Goal: Task Accomplishment & Management: Manage account settings

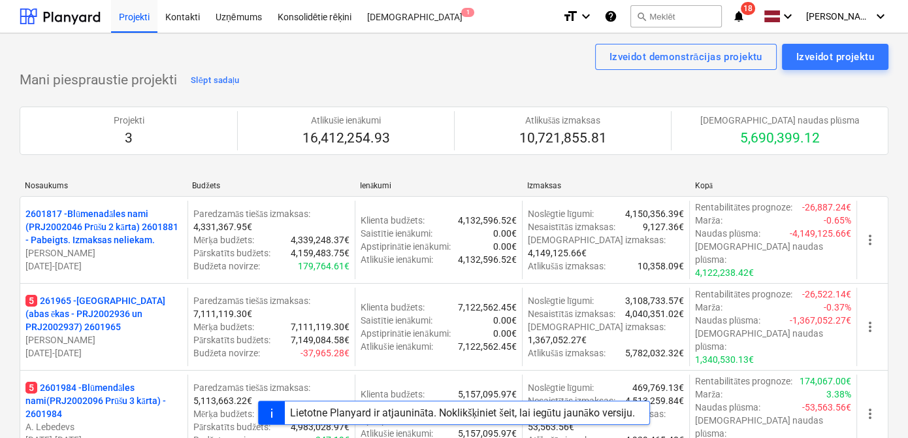
click at [317, 171] on div "Nosaukums [PERSON_NAME] Izmaksas Kopā 2601817 - Blūmenadāles nami (PRJ2002046 P…" at bounding box center [454, 322] width 869 height 302
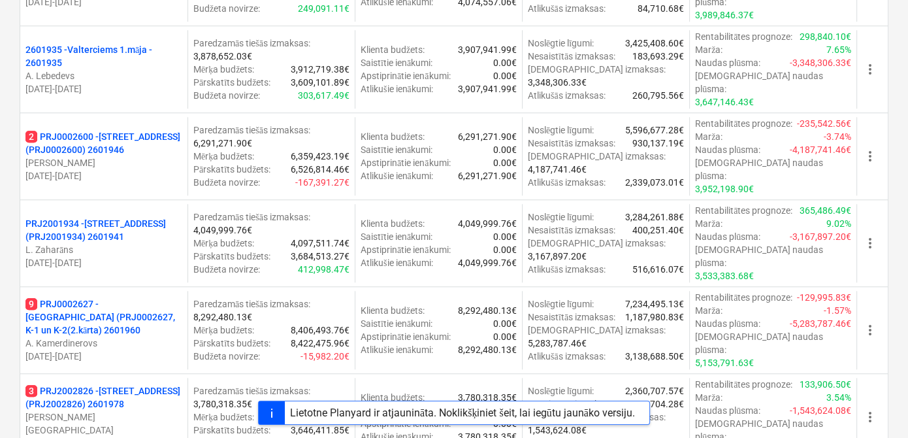
scroll to position [1267, 0]
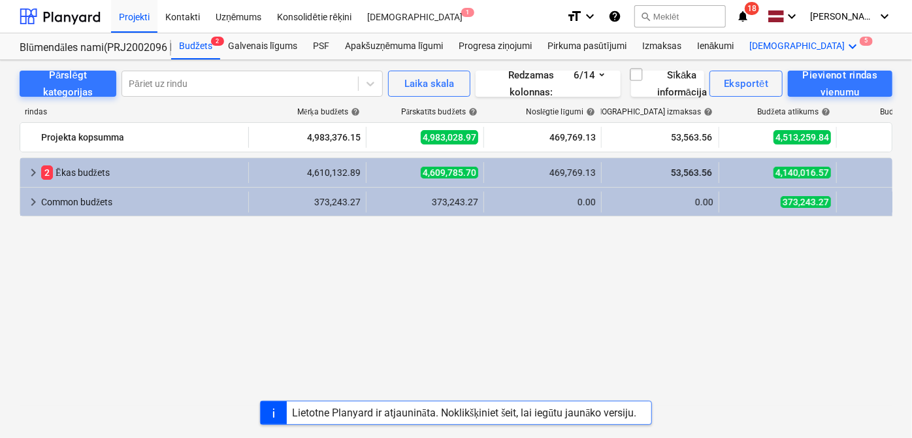
click at [845, 51] on icon "keyboard_arrow_down" at bounding box center [853, 47] width 16 height 16
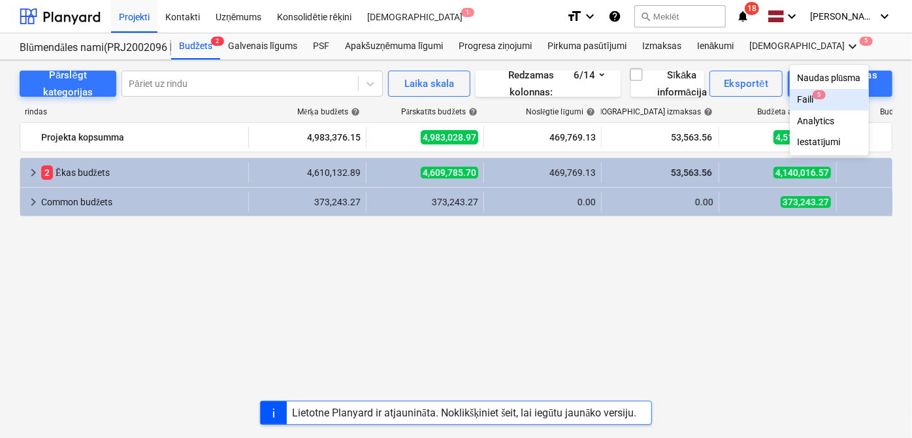
click at [813, 95] on span "5" at bounding box center [819, 94] width 13 height 9
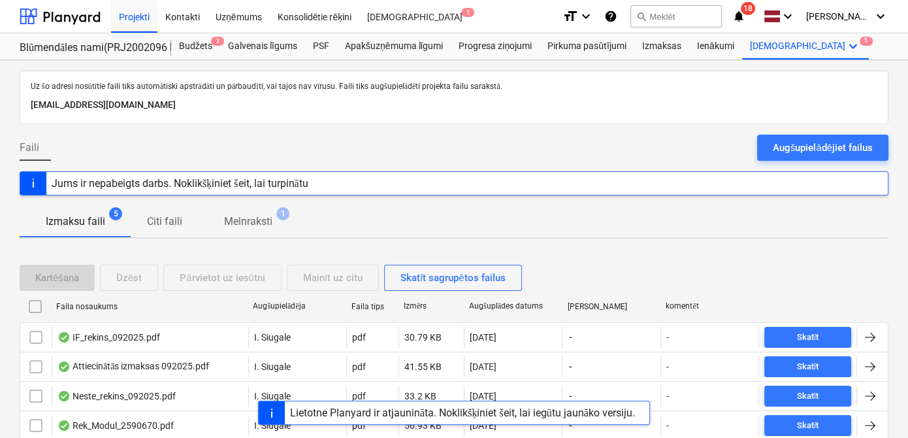
scroll to position [76, 0]
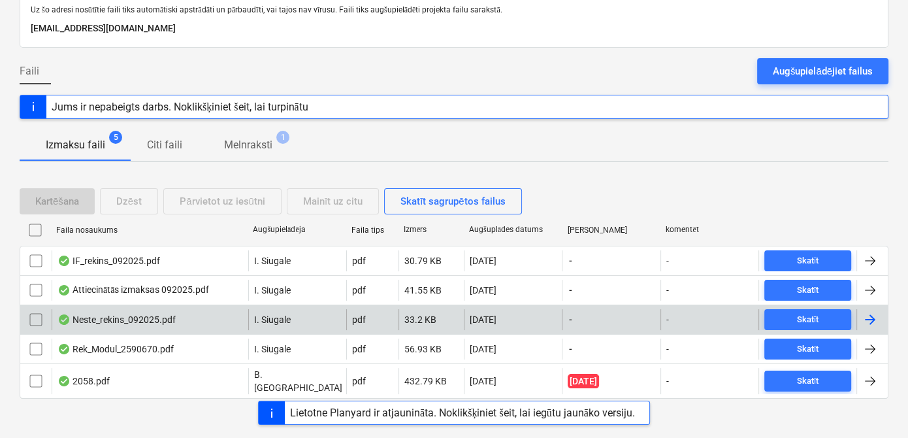
click at [875, 317] on div at bounding box center [870, 320] width 16 height 16
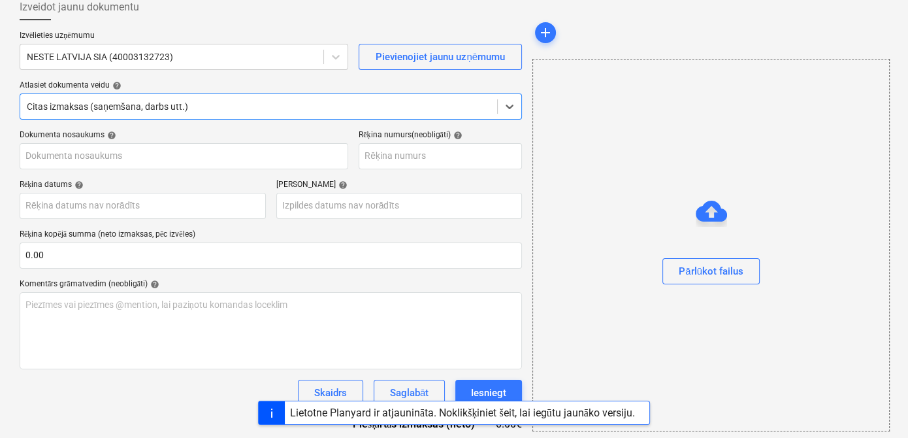
type input "Neste_rekins_092025.pdf"
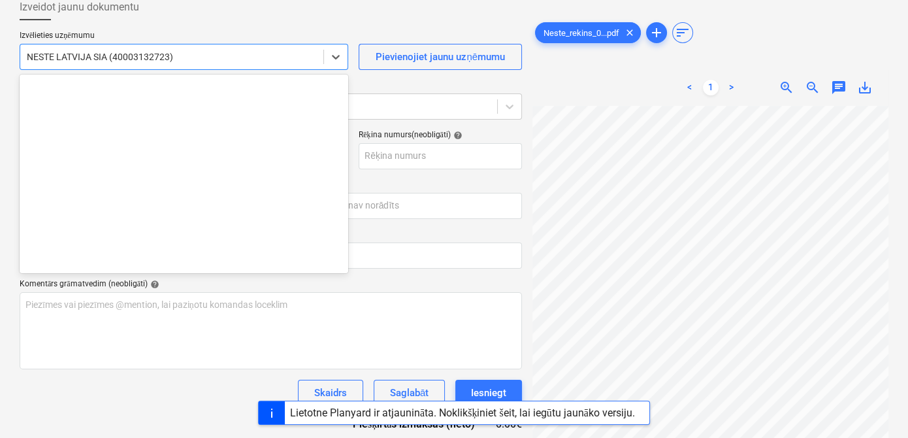
click at [172, 57] on div at bounding box center [172, 56] width 290 height 13
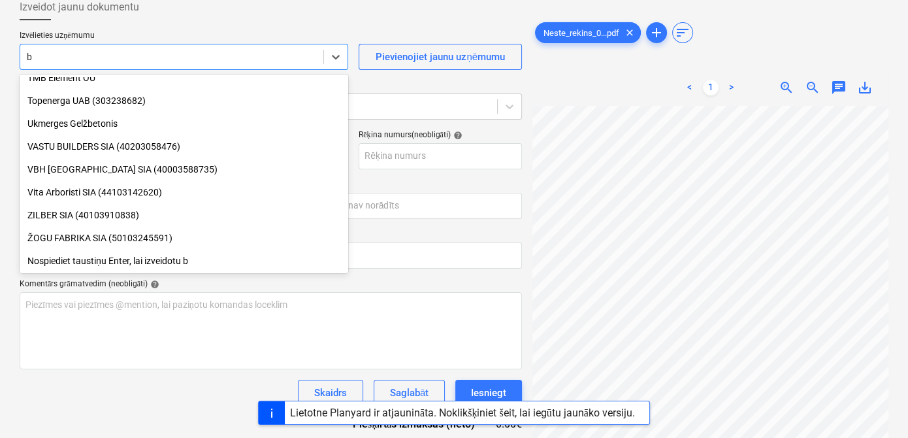
scroll to position [3896, 0]
type input "bo"
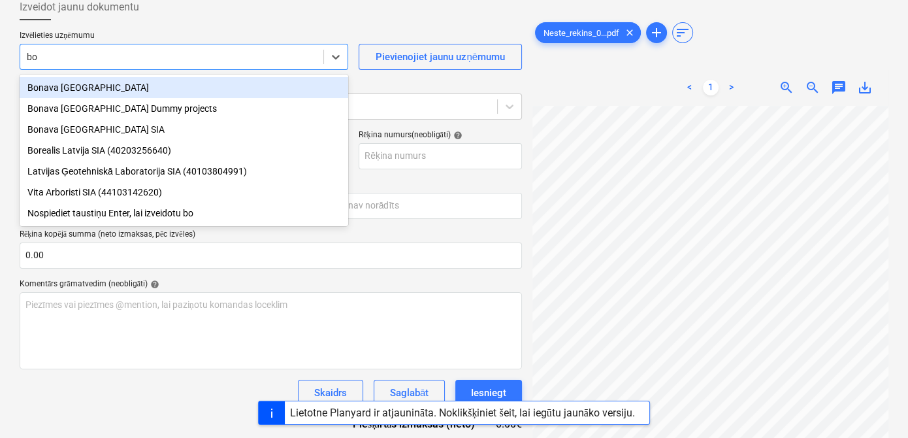
click at [163, 87] on div "Bonava [GEOGRAPHIC_DATA]" at bounding box center [184, 87] width 329 height 21
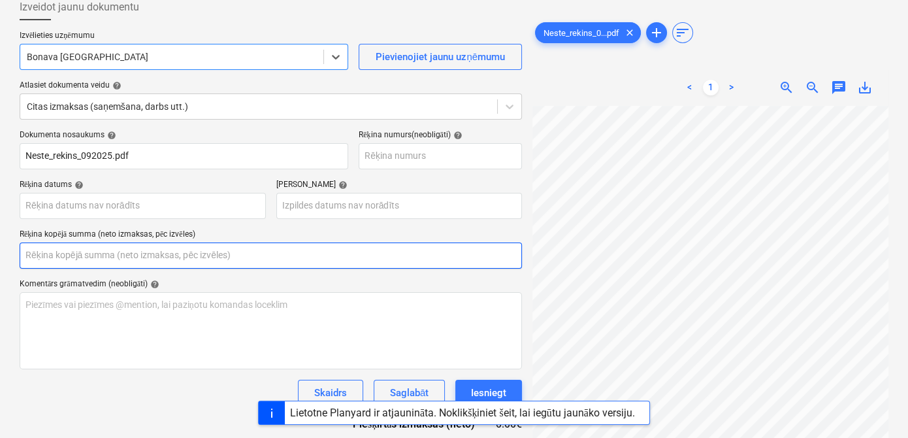
click at [171, 253] on input "text" at bounding box center [271, 255] width 502 height 26
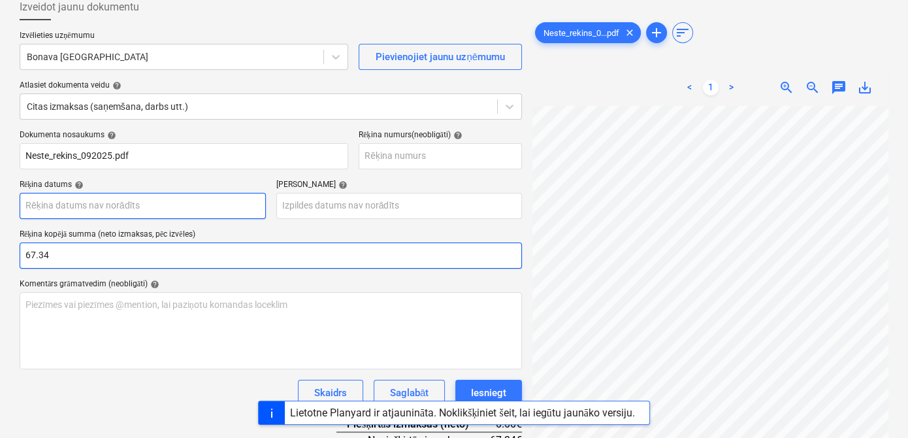
type input "67.34"
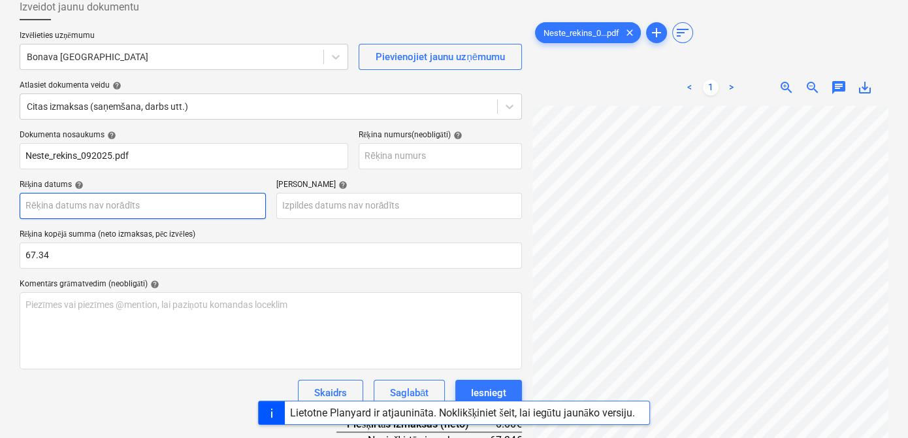
click at [159, 204] on body "Projekti Kontakti Uzņēmums Konsolidētie rēķini Iesūtne 1 format_size keyboard_a…" at bounding box center [454, 143] width 908 height 438
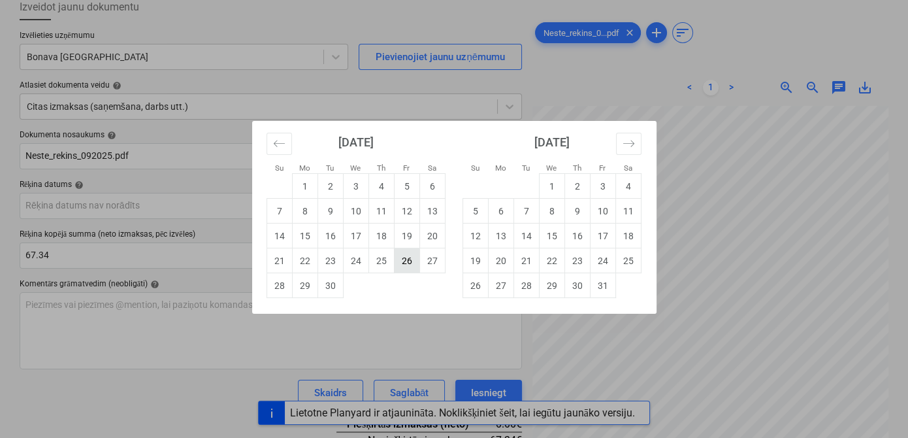
click at [402, 258] on td "26" at bounding box center [406, 260] width 25 height 25
type input "[DATE]"
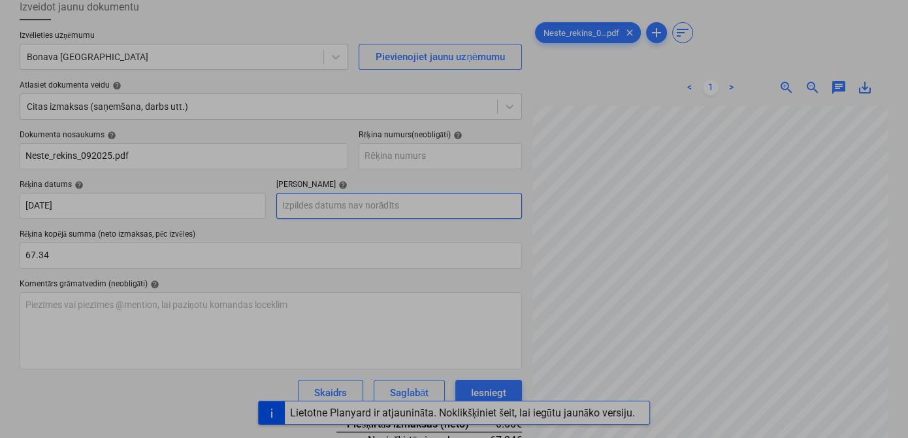
click at [374, 199] on body "Projekti Kontakti Uzņēmums Konsolidētie rēķini Iesūtne 1 format_size keyboard_a…" at bounding box center [454, 143] width 908 height 438
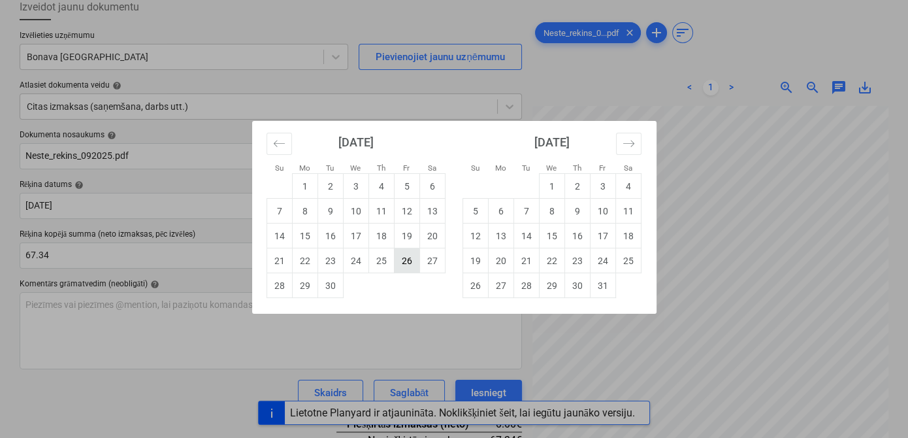
click at [401, 255] on td "26" at bounding box center [406, 260] width 25 height 25
type input "[DATE]"
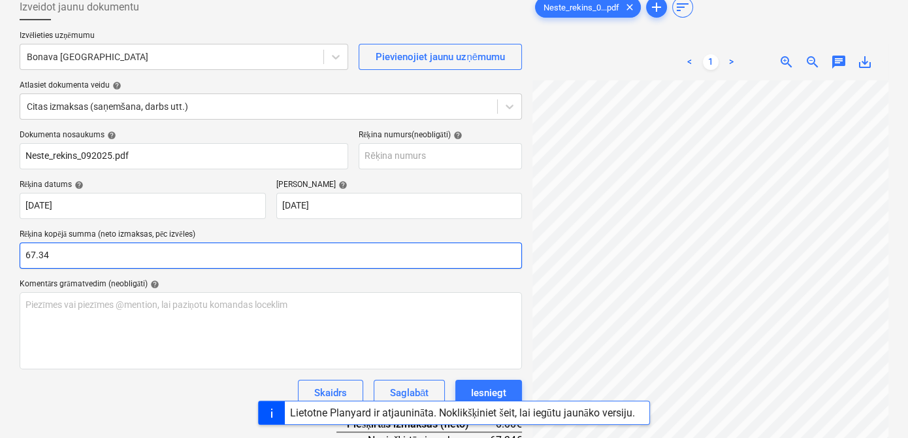
scroll to position [162, 0]
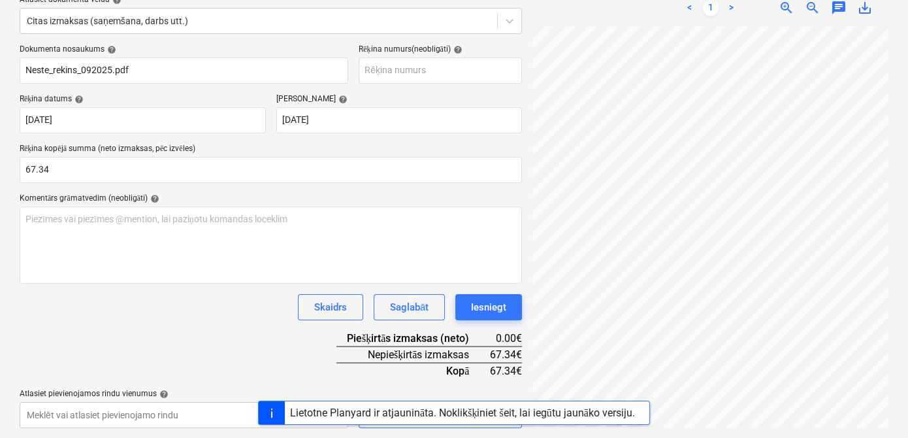
click at [416, 382] on div "Dokumenta nosaukums help Neste_rekins_092025.pdf Rēķina numurs (neobligāti) hel…" at bounding box center [271, 235] width 502 height 383
click at [272, 412] on div at bounding box center [272, 412] width 26 height 23
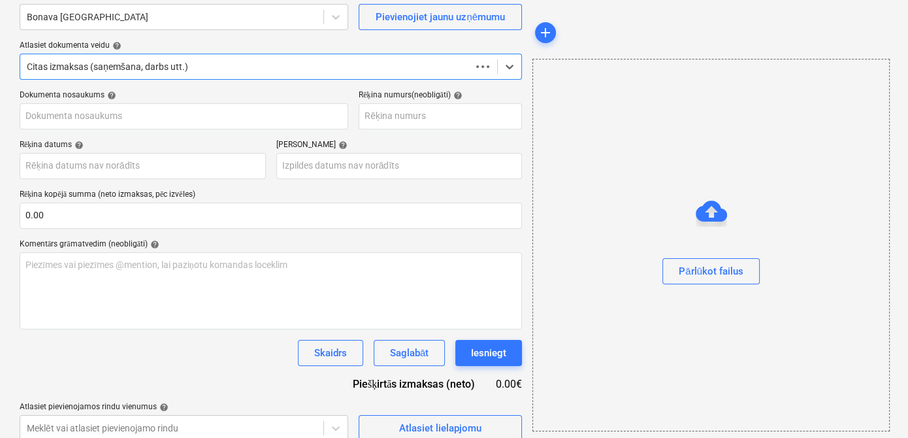
scroll to position [129, 0]
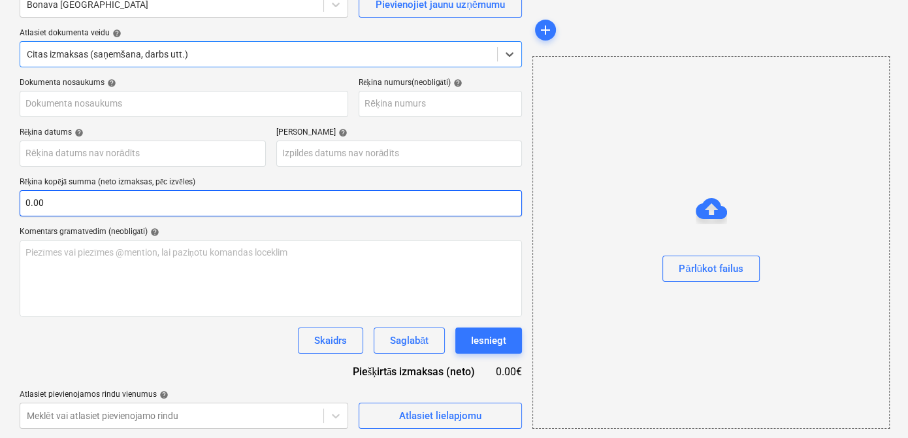
type input "Neste_rekins_092025.pdf"
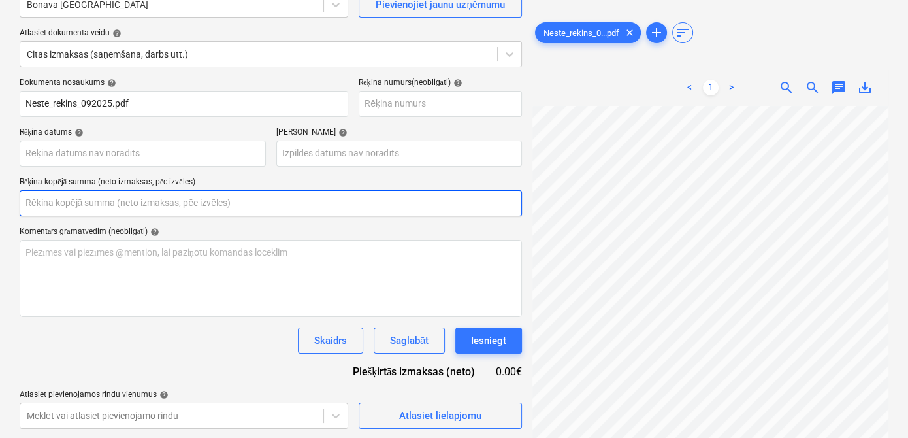
click at [172, 203] on input "text" at bounding box center [271, 203] width 502 height 26
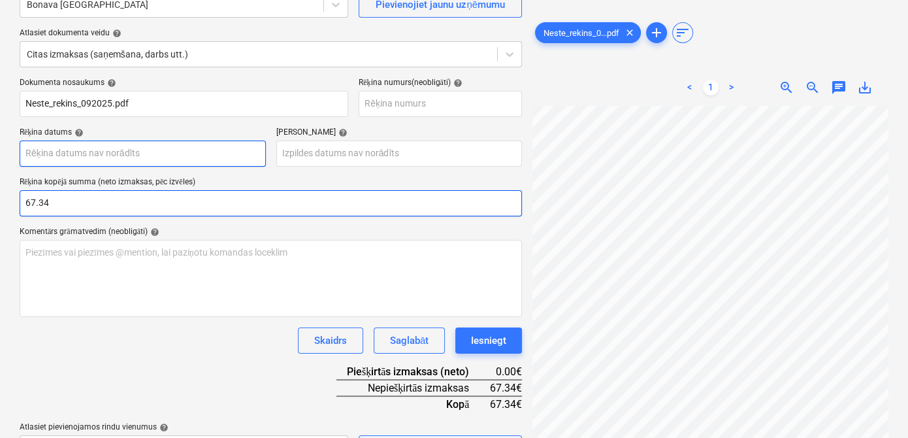
type input "67.34"
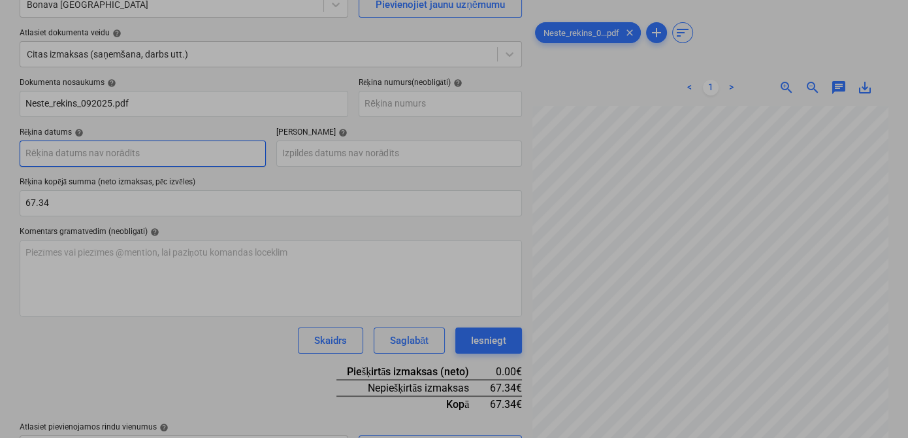
click at [203, 161] on body "Projekti Kontakti Uzņēmums Konsolidētie rēķini Iesūtne 1 format_size keyboard_a…" at bounding box center [454, 90] width 908 height 438
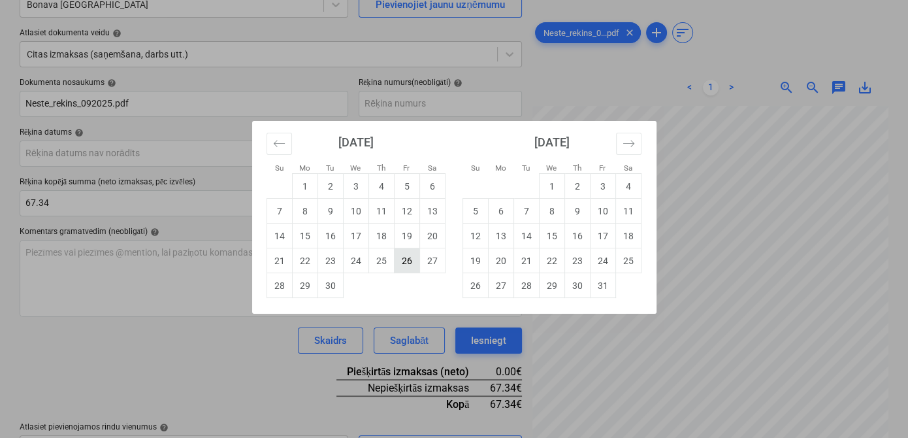
click at [394, 263] on td "26" at bounding box center [406, 260] width 25 height 25
type input "[DATE]"
click at [351, 159] on body "Projekti Kontakti Uzņēmums Konsolidētie rēķini Iesūtne 1 format_size keyboard_a…" at bounding box center [454, 90] width 908 height 438
click at [398, 261] on td "26" at bounding box center [406, 260] width 25 height 25
type input "[DATE]"
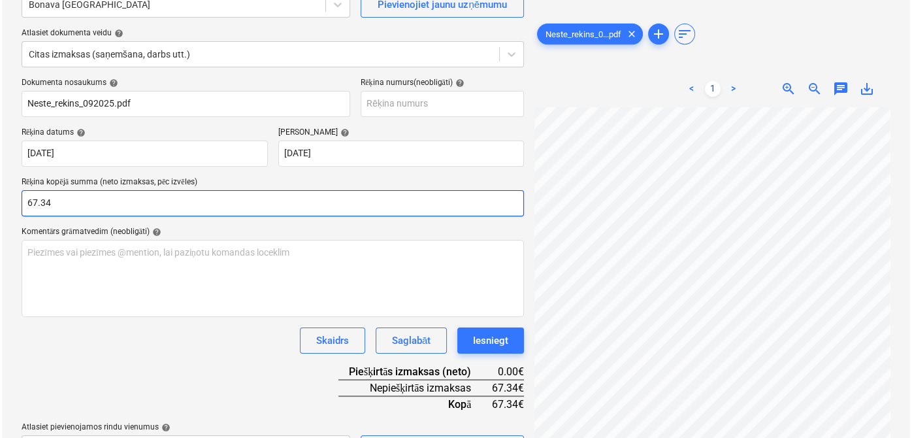
scroll to position [162, 0]
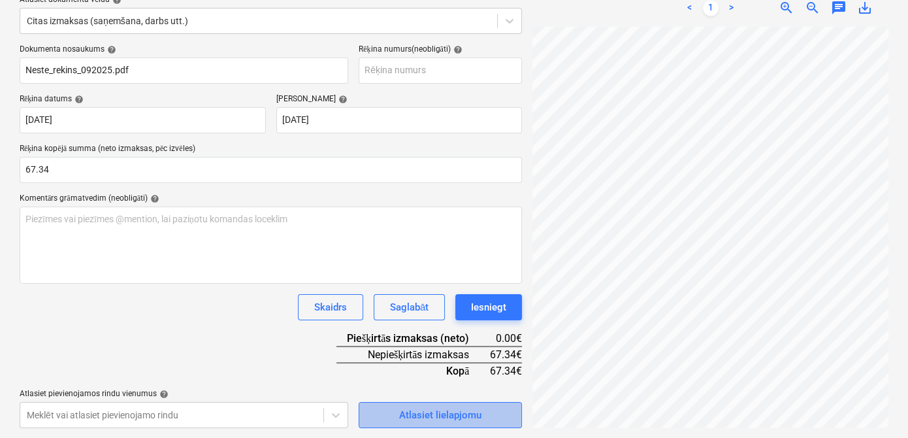
click at [439, 412] on div "Atlasiet lielapjomu" at bounding box center [440, 414] width 82 height 17
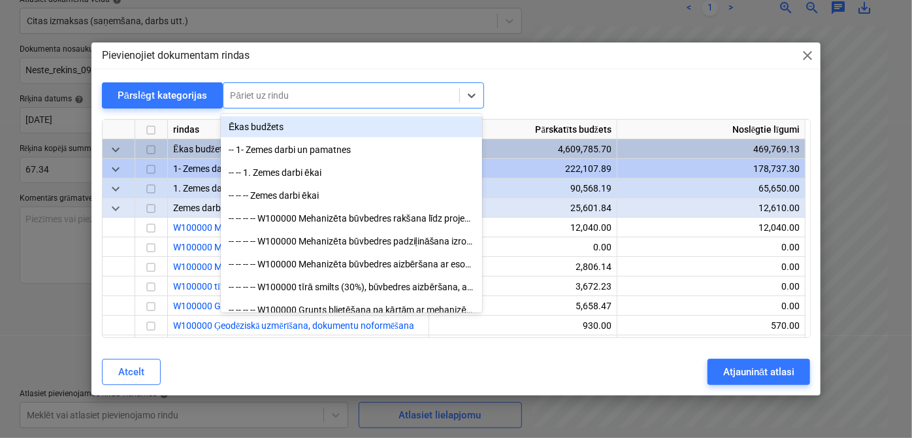
click at [282, 101] on div at bounding box center [341, 95] width 223 height 13
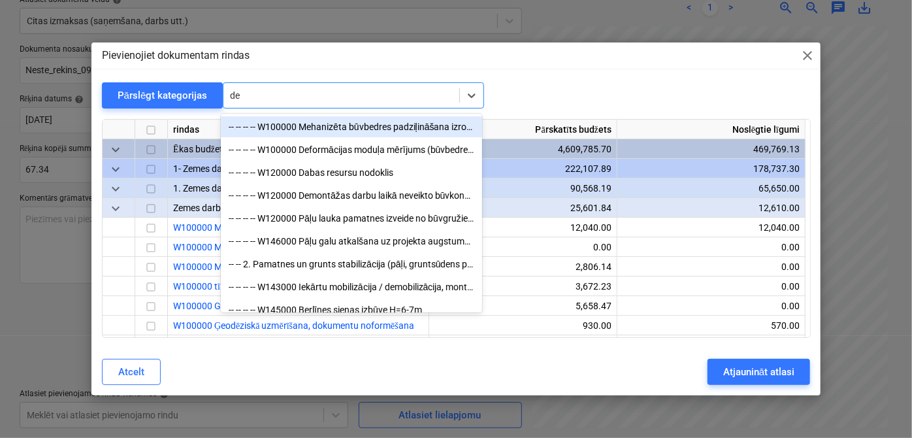
type input "d"
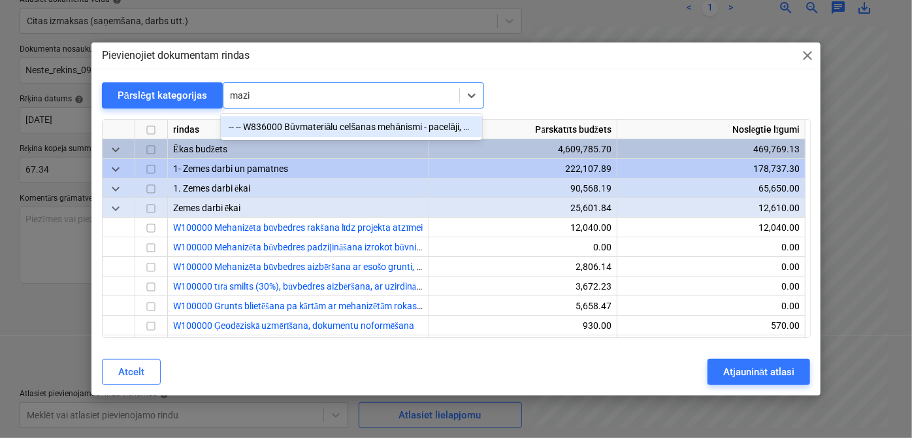
type input "mazie"
click at [331, 129] on div "-- -- W836000 Būvmateriālu celšanas mehānismi - pacelāji, mazie celtņi (kodē SM)" at bounding box center [351, 126] width 261 height 21
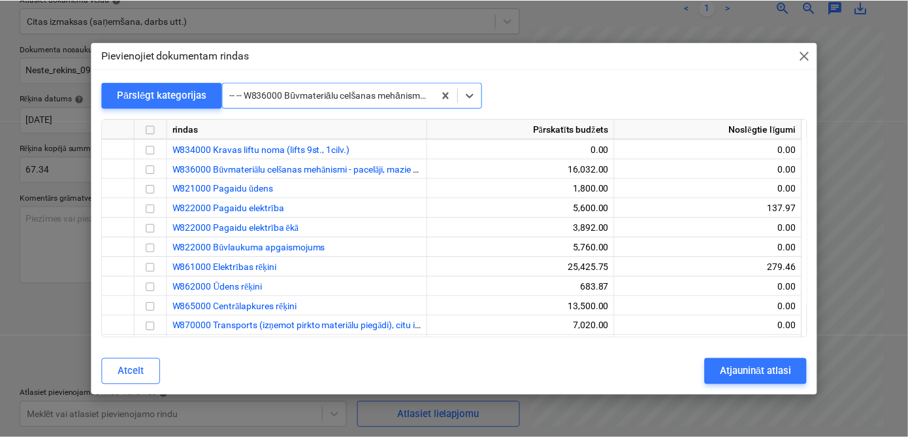
scroll to position [12504, 0]
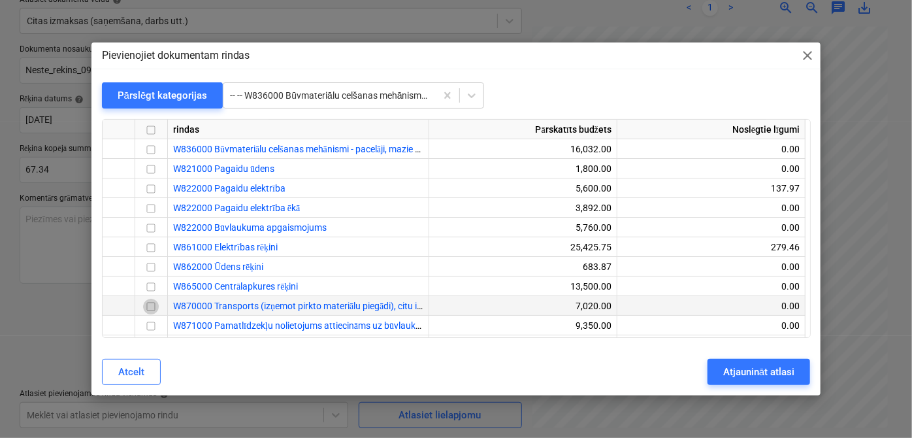
drag, startPoint x: 150, startPoint y: 308, endPoint x: 158, endPoint y: 309, distance: 8.5
click at [151, 308] on input "checkbox" at bounding box center [151, 307] width 16 height 16
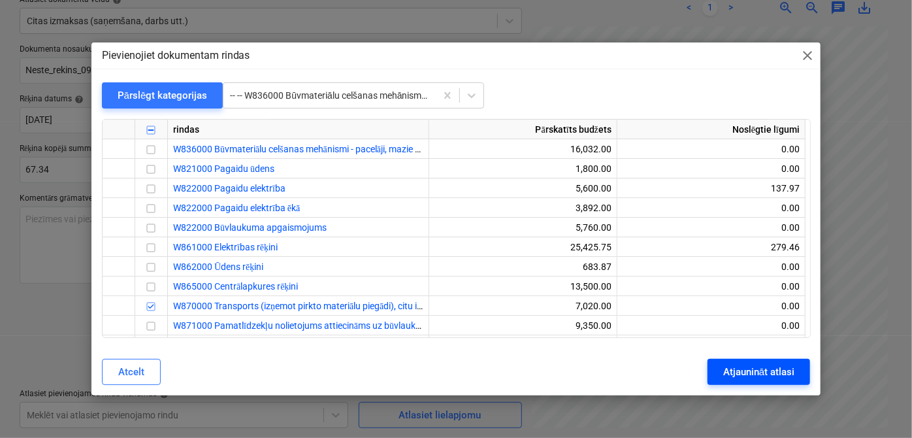
click at [740, 371] on div "Atjaunināt atlasi" at bounding box center [758, 371] width 71 height 17
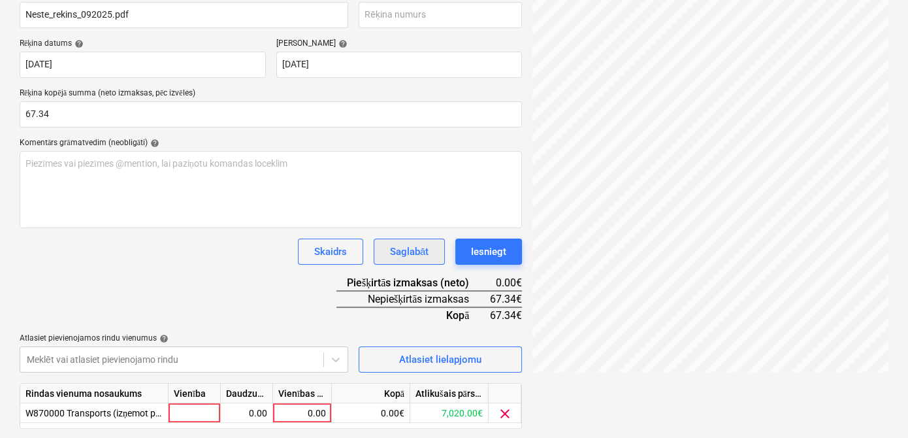
scroll to position [241, 0]
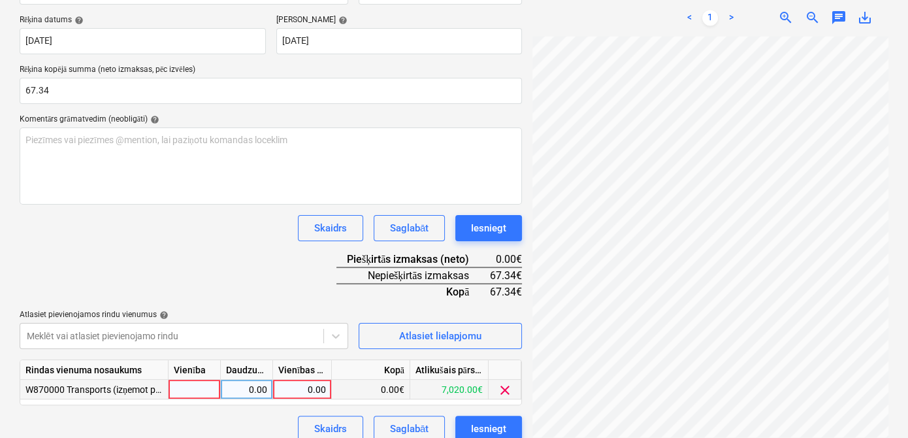
click at [309, 391] on div "0.00" at bounding box center [302, 390] width 48 height 20
type input "67.34"
click at [289, 259] on div "Dokumenta nosaukums help Neste_rekins_092025.pdf Rēķina numurs (neobligāti) hel…" at bounding box center [271, 203] width 502 height 476
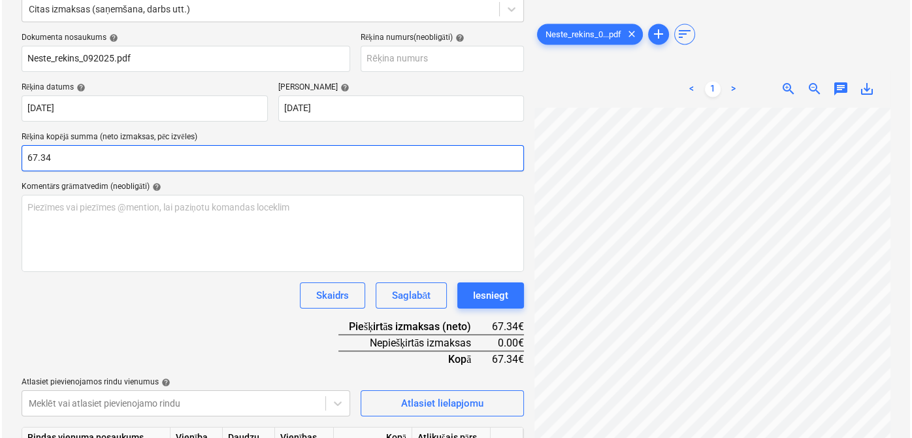
scroll to position [254, 0]
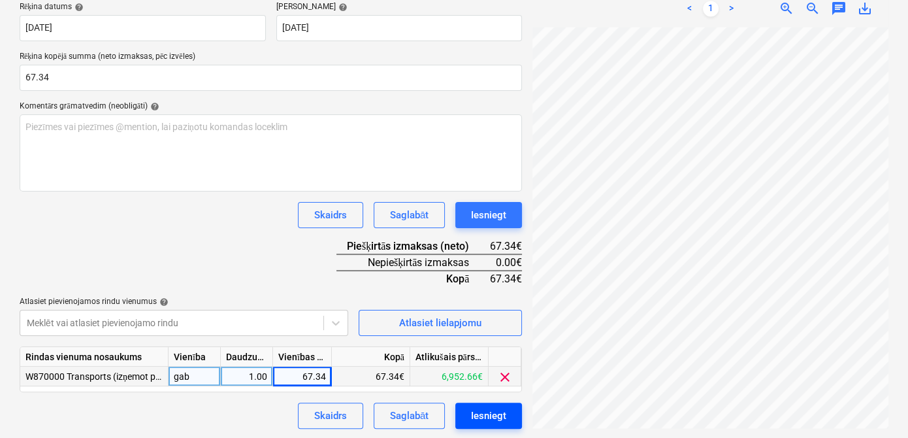
click at [498, 421] on div "Iesniegt" at bounding box center [488, 415] width 35 height 17
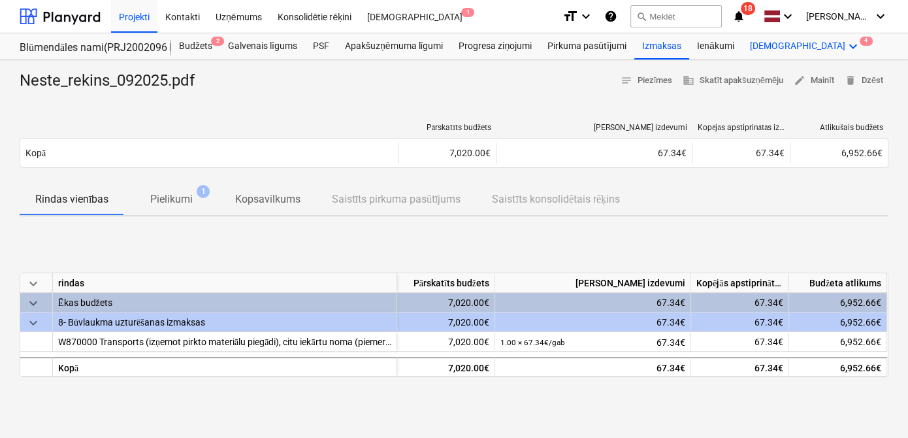
click at [845, 44] on icon "keyboard_arrow_down" at bounding box center [853, 47] width 16 height 16
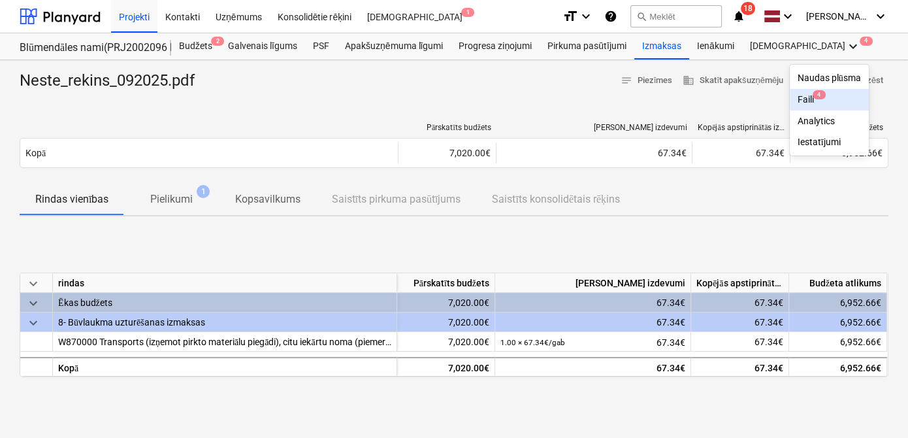
click at [798, 99] on div "Faili 4" at bounding box center [829, 99] width 63 height 11
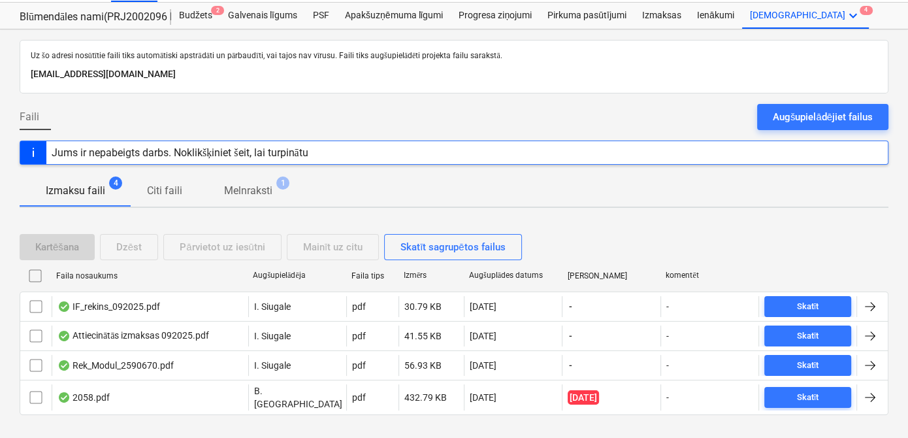
scroll to position [47, 0]
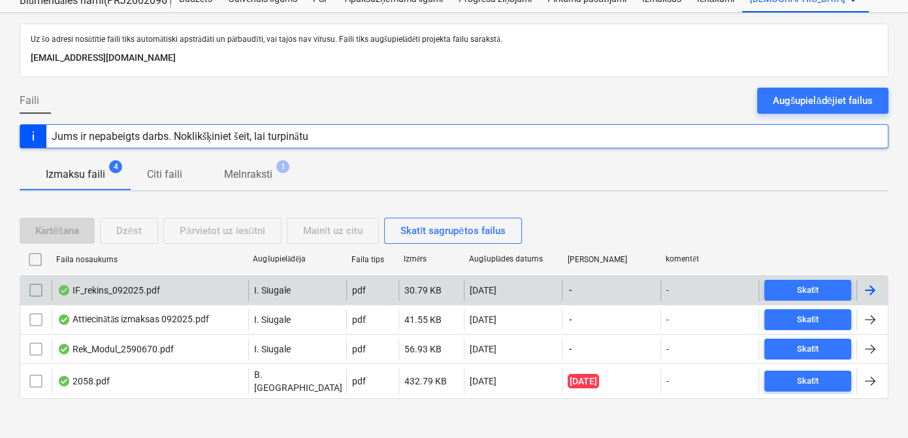
click at [867, 285] on div at bounding box center [870, 290] width 16 height 16
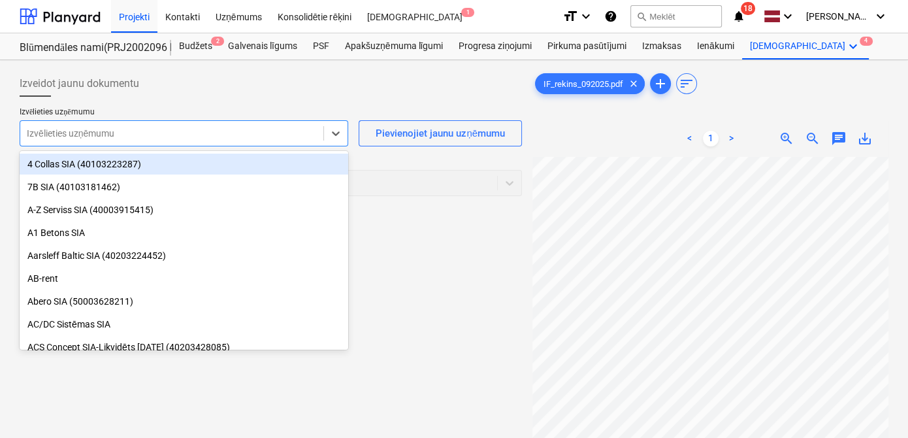
click at [90, 134] on div at bounding box center [172, 133] width 290 height 13
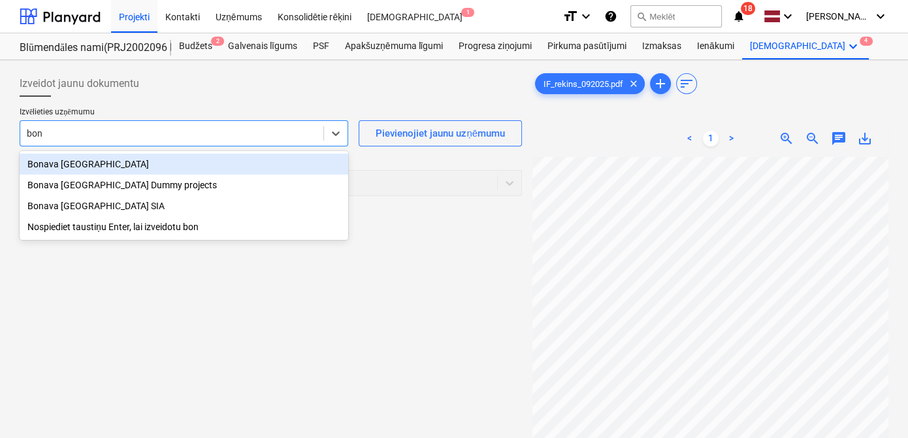
type input "bona"
click at [84, 161] on div "Bonava [GEOGRAPHIC_DATA]" at bounding box center [184, 164] width 329 height 21
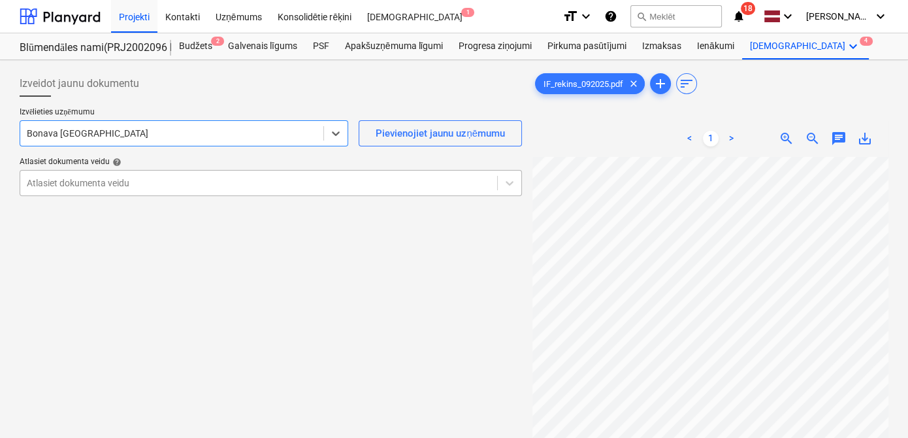
click at [325, 185] on div at bounding box center [259, 182] width 464 height 13
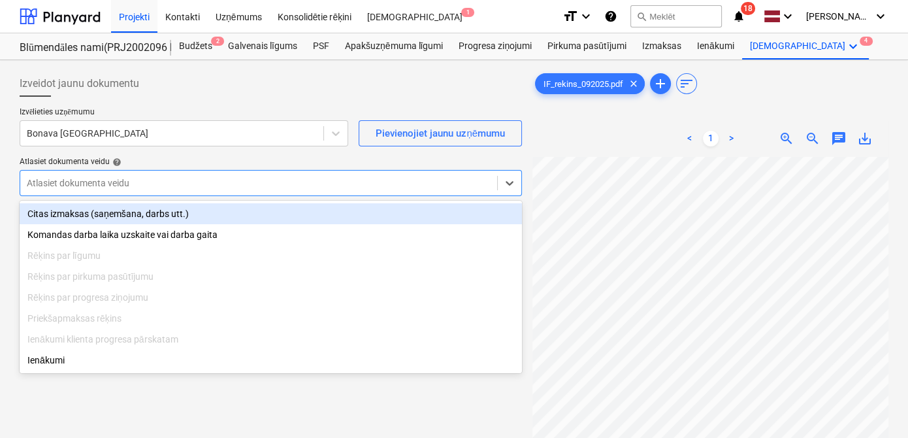
click at [171, 211] on div "Citas izmaksas (saņemšana, darbs utt.)" at bounding box center [271, 213] width 502 height 21
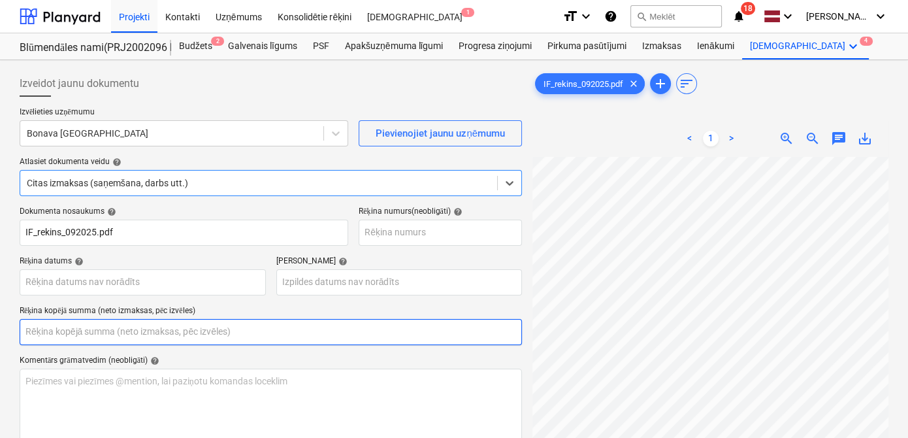
click at [182, 331] on input "text" at bounding box center [271, 332] width 502 height 26
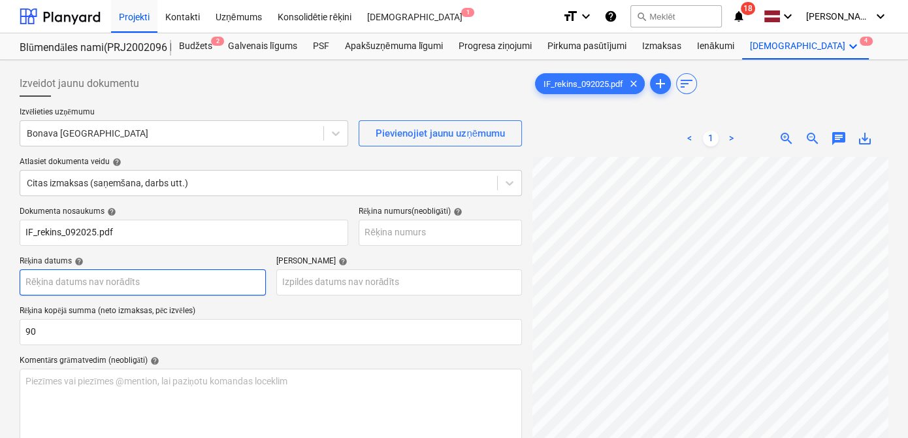
type input "90.00"
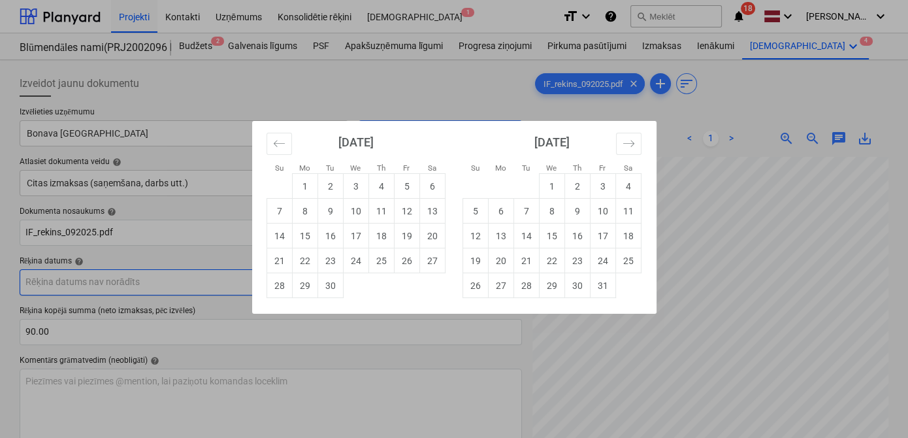
click at [168, 289] on body "Projekti Kontakti Uzņēmums Konsolidētie rēķini Iesūtne 1 format_size keyboard_a…" at bounding box center [454, 219] width 908 height 438
click at [399, 260] on td "26" at bounding box center [406, 260] width 25 height 25
type input "[DATE]"
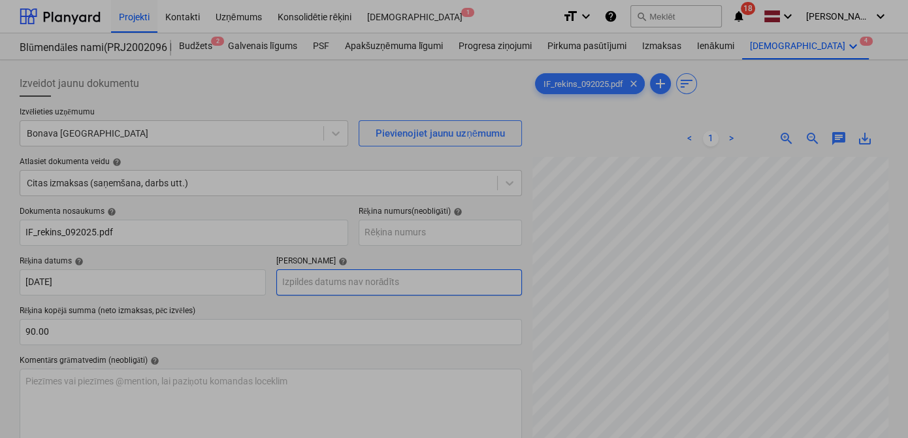
click at [350, 279] on body "Projekti Kontakti Uzņēmums Konsolidētie rēķini Iesūtne 1 format_size keyboard_a…" at bounding box center [454, 219] width 908 height 438
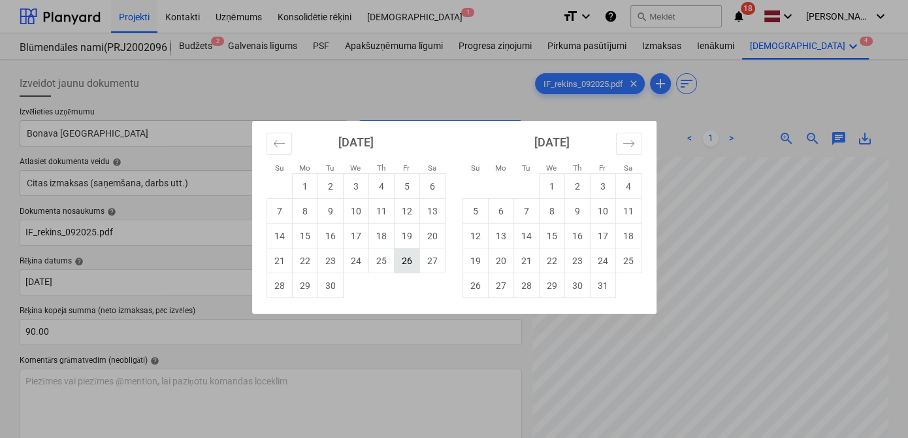
click at [408, 269] on td "26" at bounding box center [406, 260] width 25 height 25
type input "[DATE]"
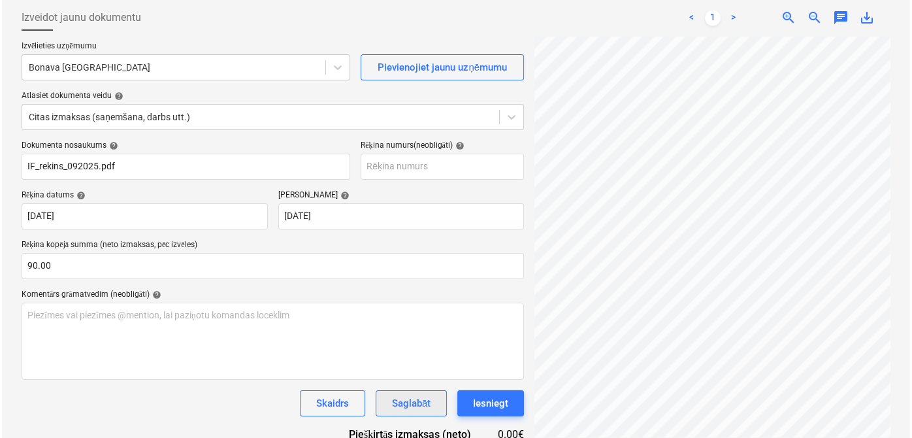
scroll to position [162, 0]
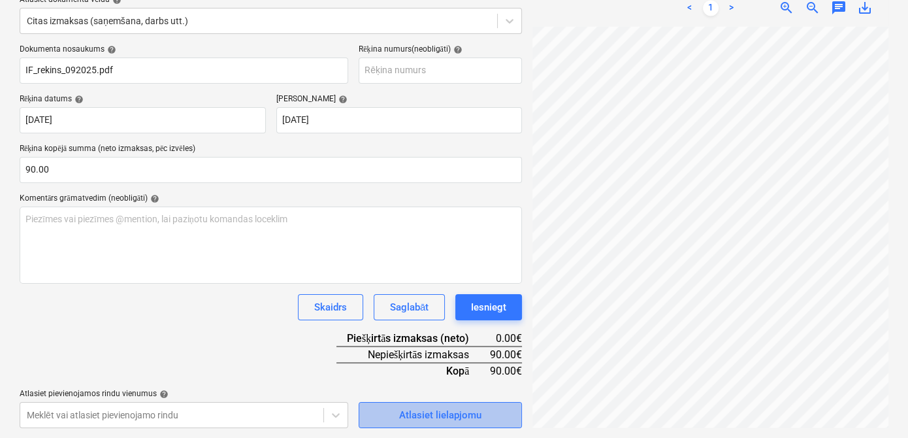
click at [421, 420] on div "Atlasiet lielapjomu" at bounding box center [440, 414] width 82 height 17
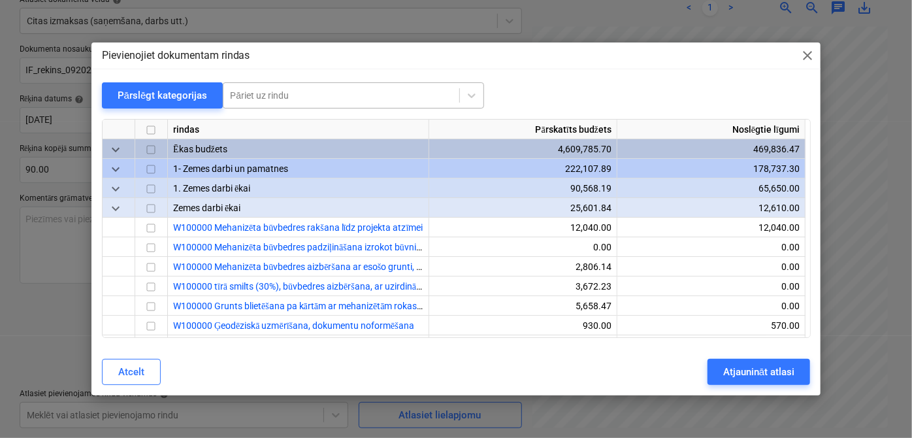
click at [272, 101] on div at bounding box center [341, 95] width 223 height 13
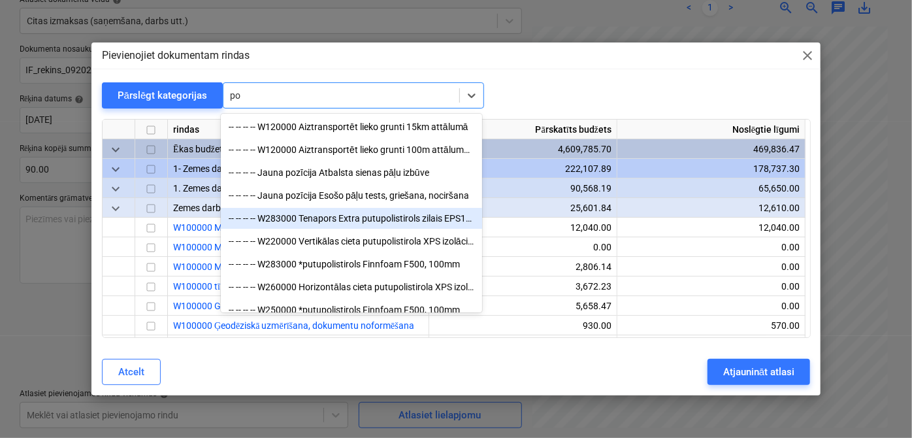
type input "p"
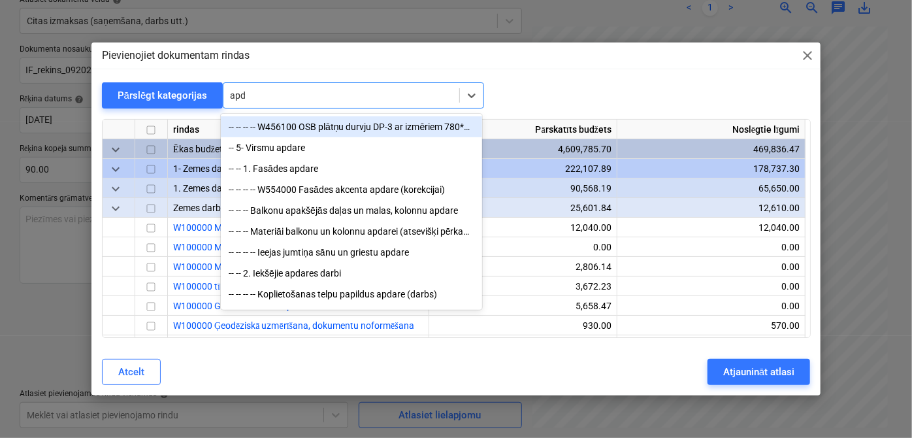
type input "apdr"
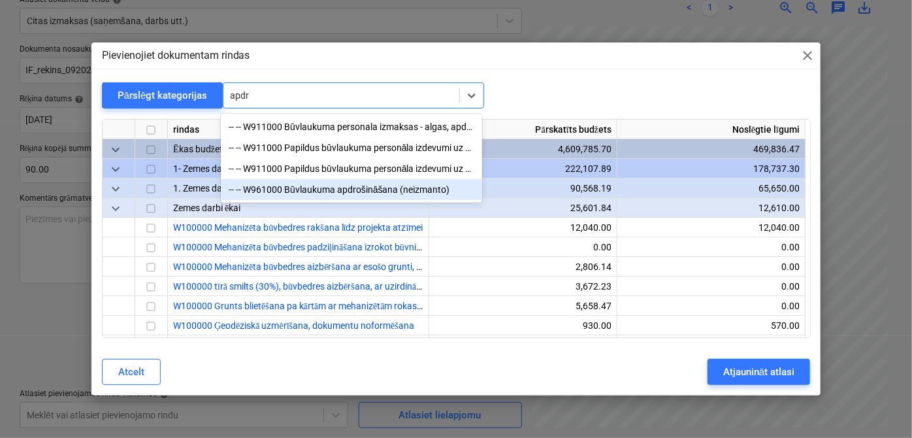
click at [358, 190] on div "-- -- W961000 Būvlaukuma apdrošināšana (neizmanto)" at bounding box center [351, 189] width 261 height 21
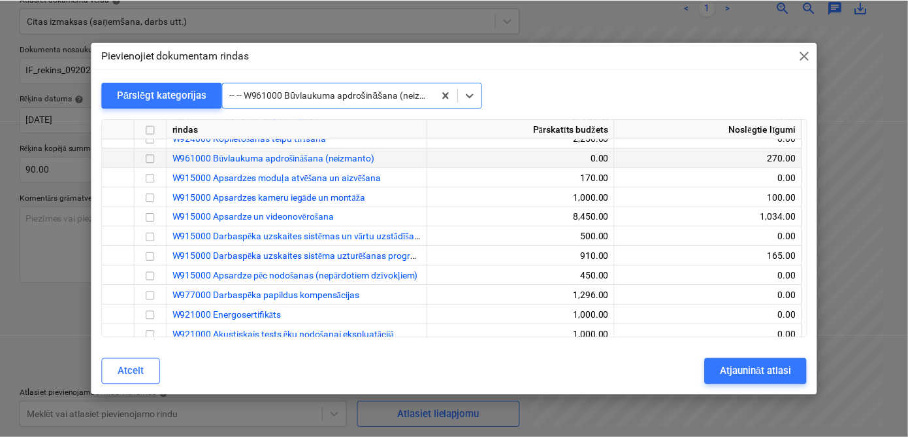
scroll to position [13032, 0]
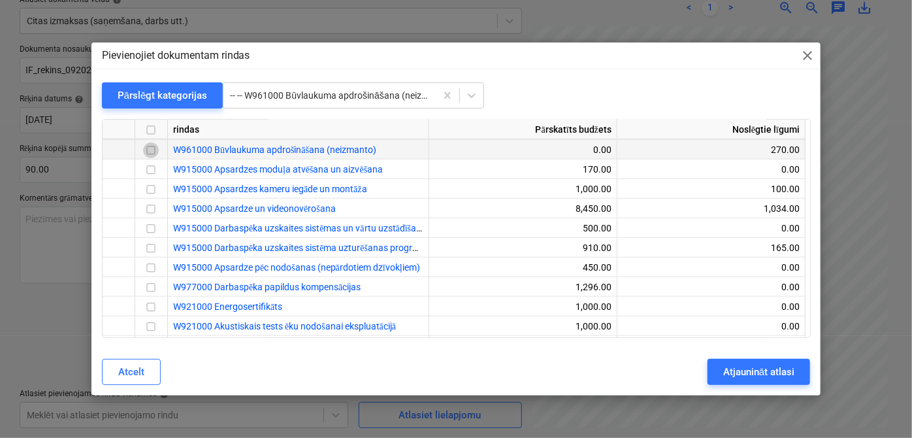
drag, startPoint x: 152, startPoint y: 155, endPoint x: 159, endPoint y: 154, distance: 7.3
click at [153, 154] on input "checkbox" at bounding box center [151, 151] width 16 height 16
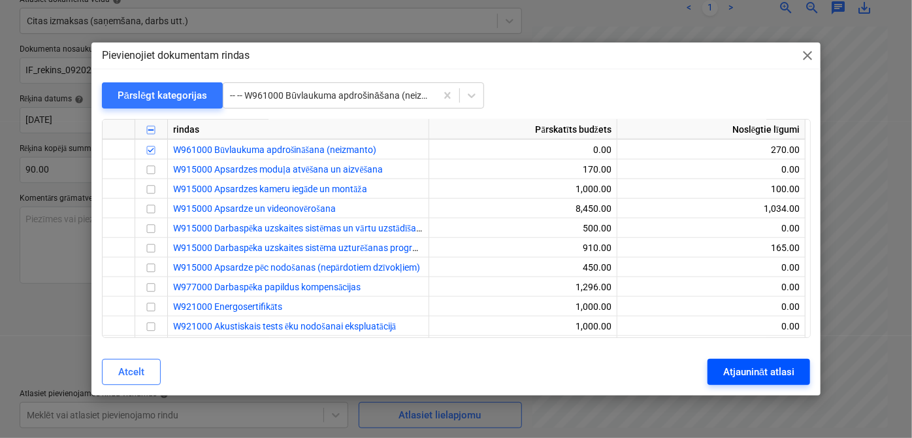
click at [760, 368] on div "Atjaunināt atlasi" at bounding box center [758, 371] width 71 height 17
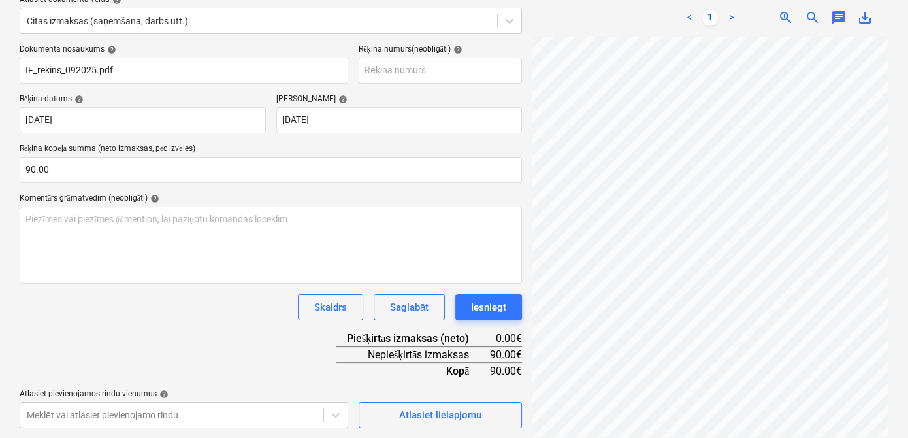
scroll to position [254, 0]
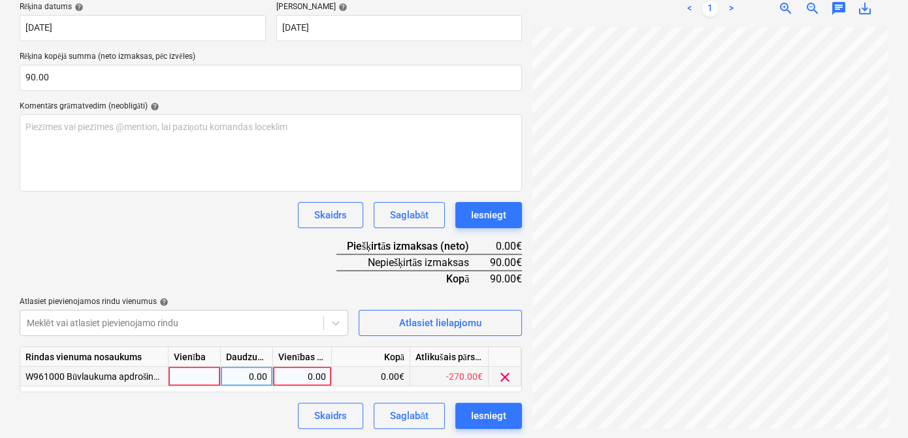
click at [325, 375] on div "0.00" at bounding box center [302, 376] width 59 height 20
type input "90"
click at [277, 280] on div "Dokumenta nosaukums help IF_rekins_092025.pdf Rēķina numurs (neobligāti) help R…" at bounding box center [271, 190] width 502 height 476
click at [242, 223] on div "Skaidrs Saglabāt Iesniegt" at bounding box center [271, 215] width 502 height 26
click at [281, 255] on div "Dokumenta nosaukums help IF_rekins_092025.pdf Rēķina numurs (neobligāti) help R…" at bounding box center [271, 190] width 502 height 476
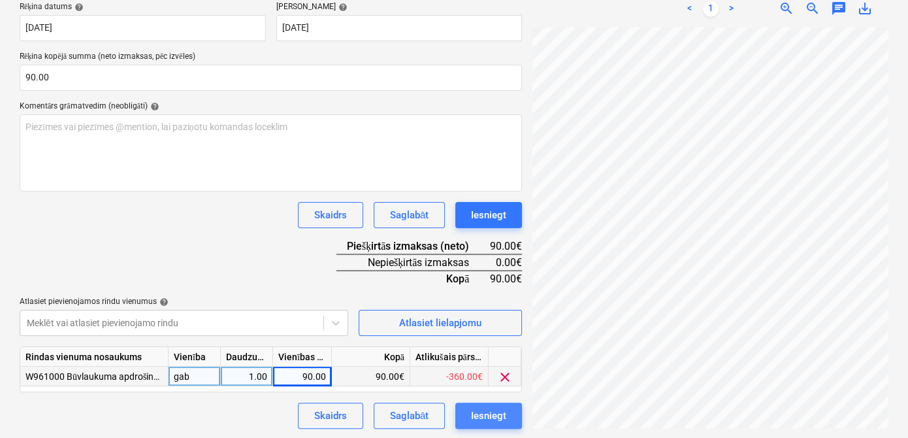
click at [500, 414] on div "Iesniegt" at bounding box center [488, 415] width 35 height 17
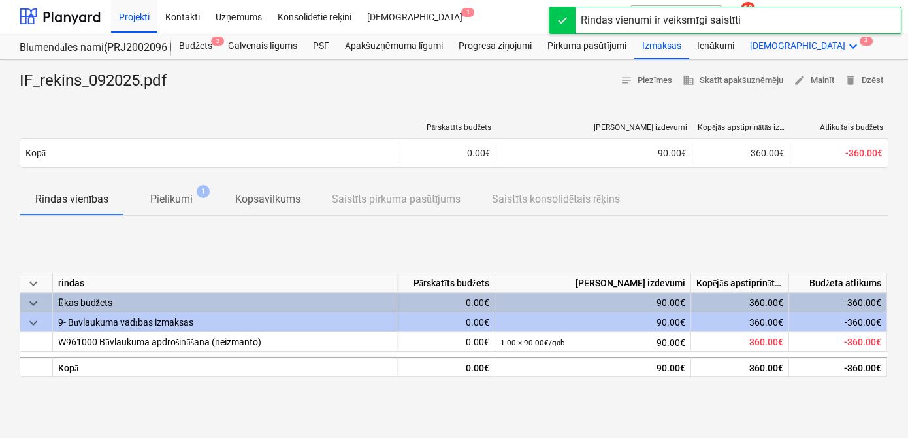
click at [794, 35] on div "Vairāk keyboard_arrow_down 3" at bounding box center [805, 46] width 127 height 26
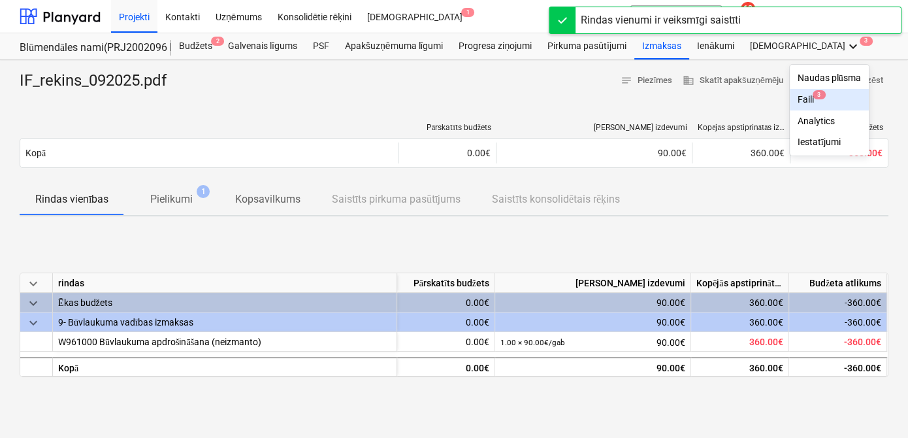
click at [813, 98] on span "3" at bounding box center [819, 94] width 13 height 9
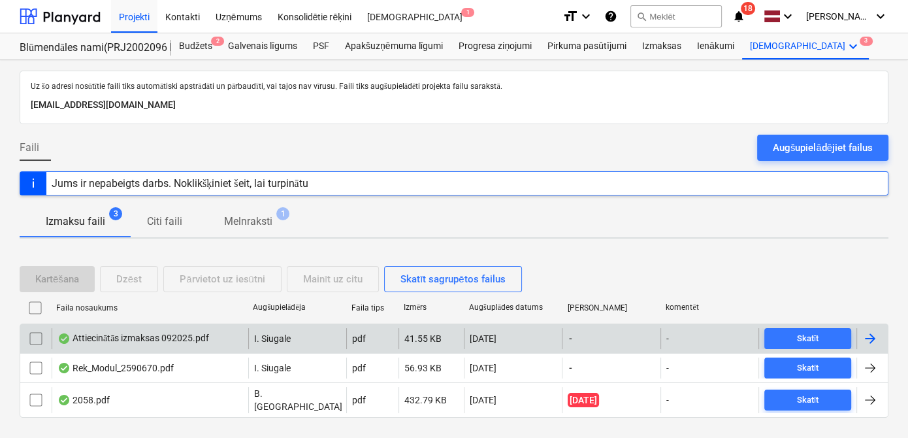
click at [870, 338] on div at bounding box center [870, 339] width 16 height 16
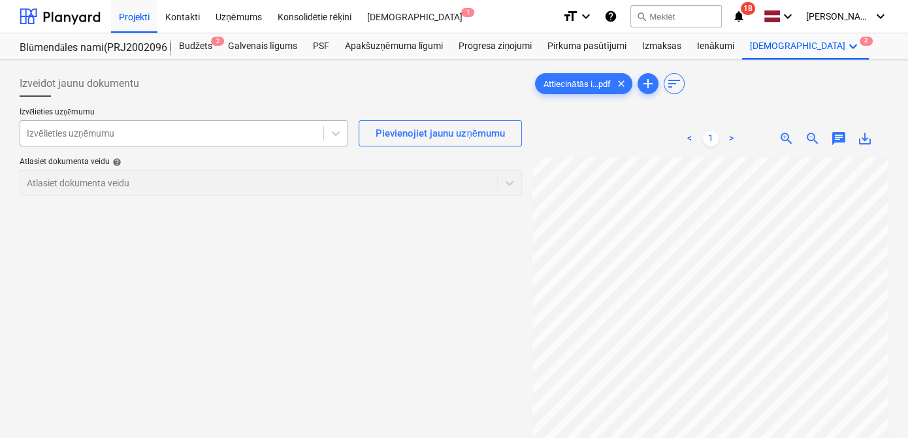
click at [296, 125] on div "Izvēlieties uzņēmumu" at bounding box center [171, 133] width 303 height 18
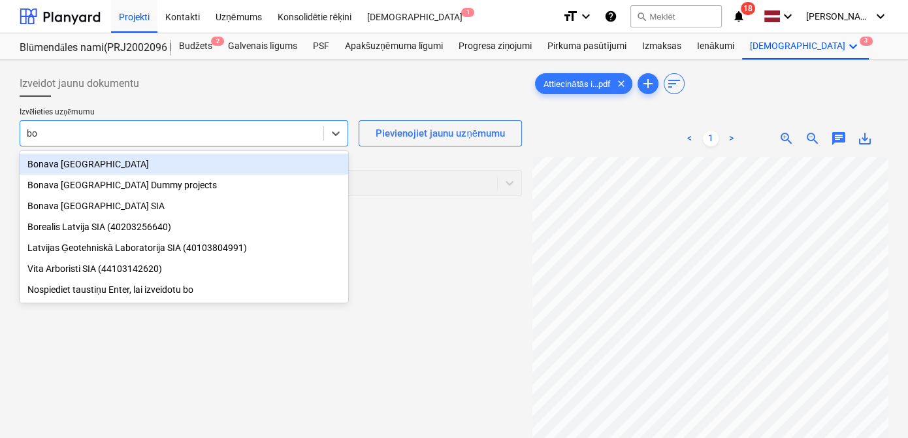
type input "bon"
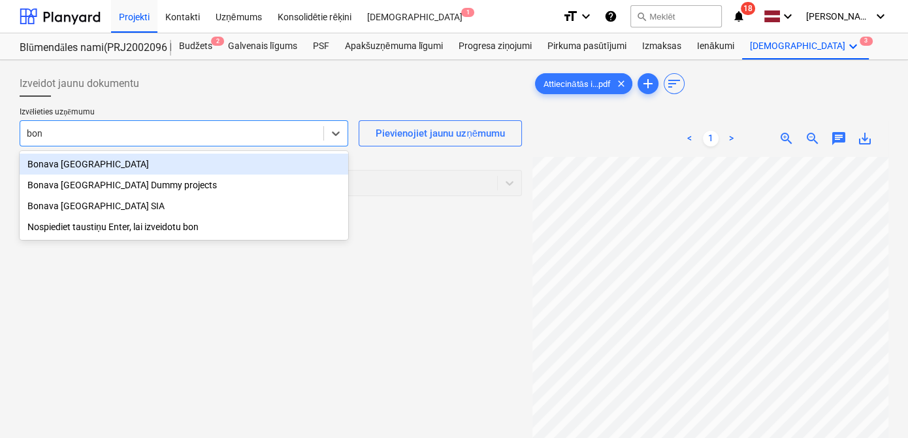
click at [150, 167] on div "Bonava [GEOGRAPHIC_DATA]" at bounding box center [184, 164] width 329 height 21
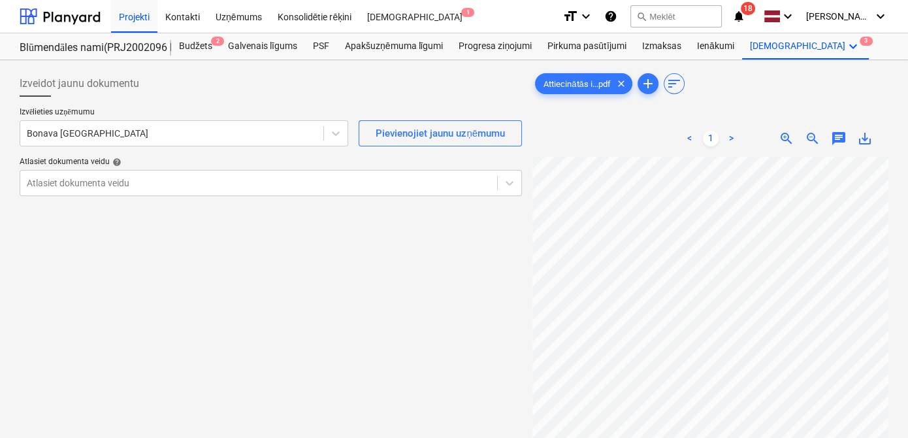
click at [298, 195] on div "Izvēlieties uzņēmumu Bonava Latvija Pievienojiet jaunu uzņēmumu Atlasiet dokume…" at bounding box center [271, 156] width 502 height 99
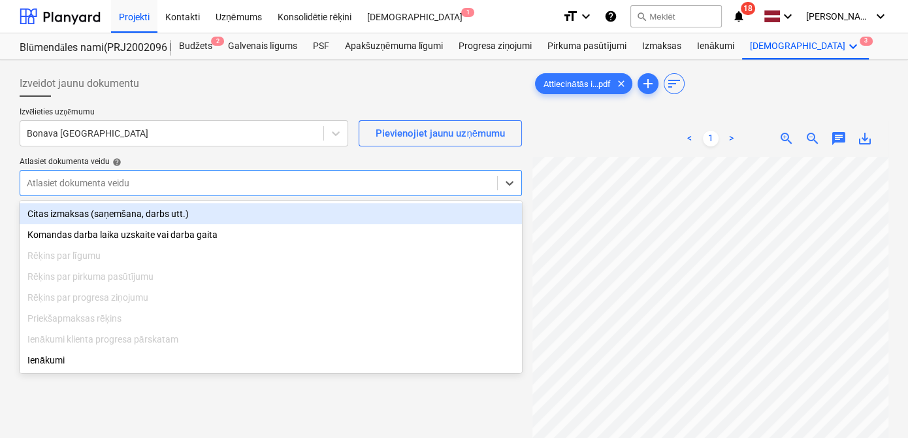
click at [298, 189] on div at bounding box center [259, 182] width 464 height 13
click at [271, 214] on div "Citas izmaksas (saņemšana, darbs utt.)" at bounding box center [271, 213] width 502 height 21
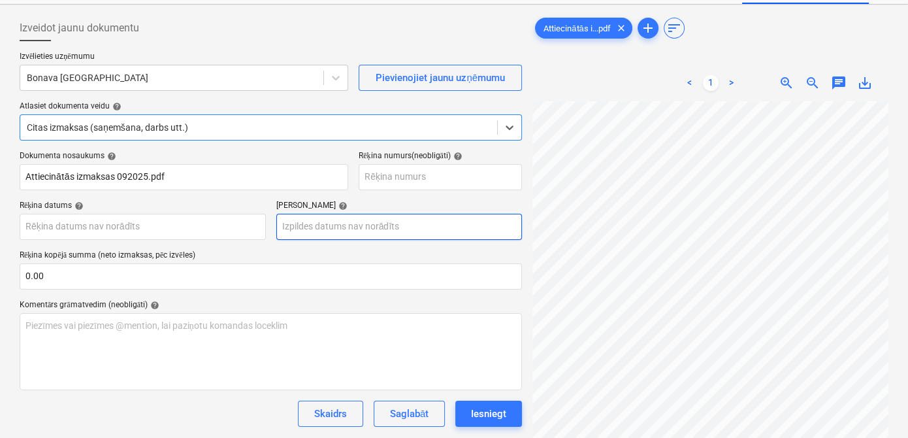
scroll to position [130, 0]
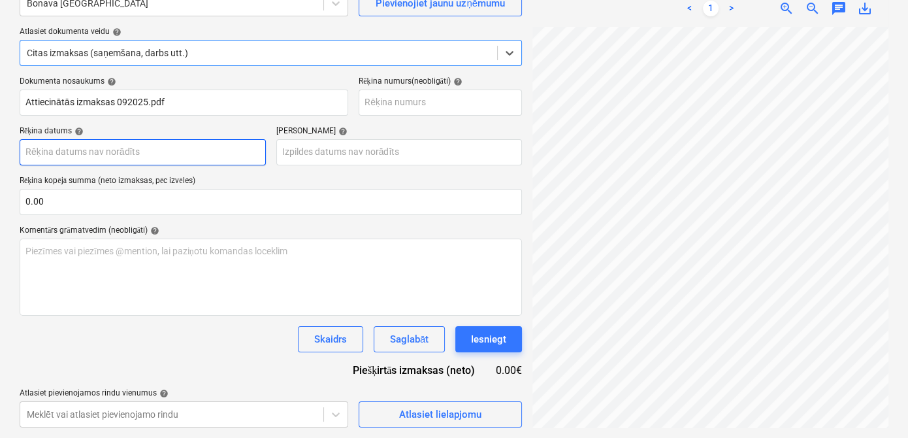
click at [177, 157] on body "Projekti Kontakti Uzņēmums Konsolidētie rēķini Iesūtne 1 format_size keyboard_a…" at bounding box center [454, 89] width 908 height 438
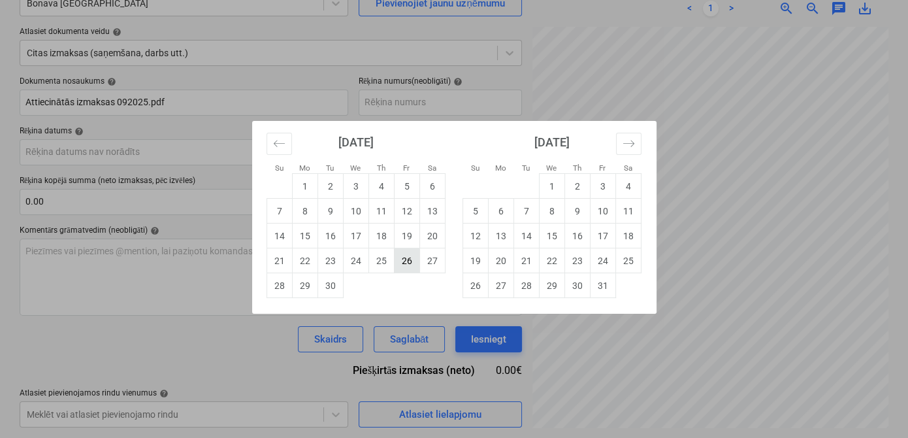
click at [399, 263] on td "26" at bounding box center [406, 260] width 25 height 25
type input "[DATE]"
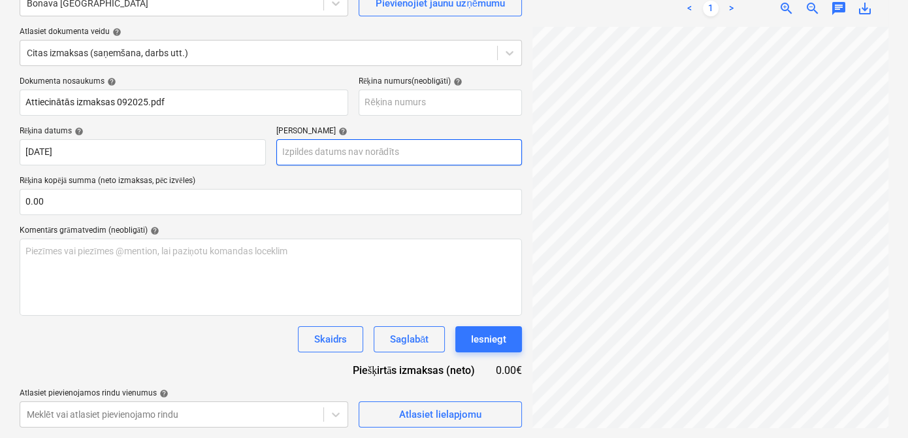
click at [348, 157] on body "Projekti Kontakti Uzņēmums Konsolidētie rēķini Iesūtne 1 format_size keyboard_a…" at bounding box center [454, 89] width 908 height 438
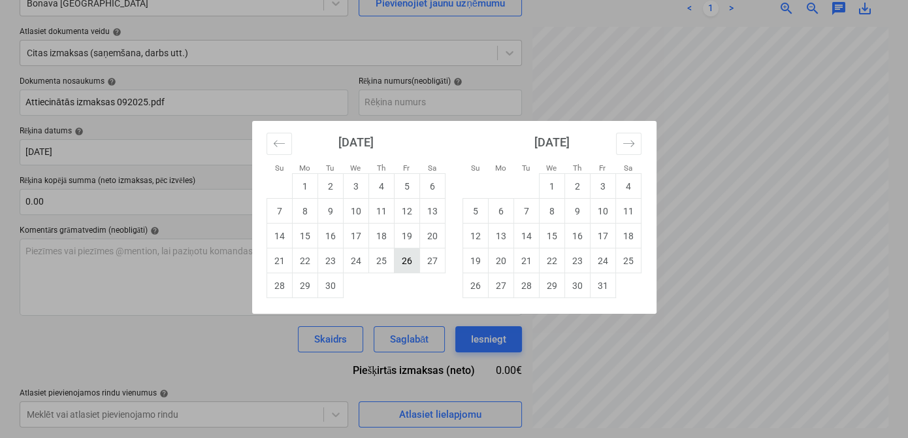
click at [400, 260] on td "26" at bounding box center [406, 260] width 25 height 25
type input "[DATE]"
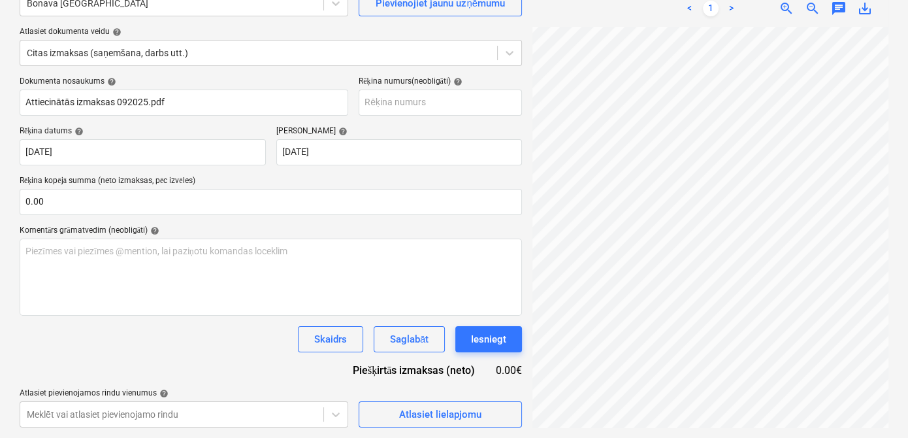
scroll to position [5, 195]
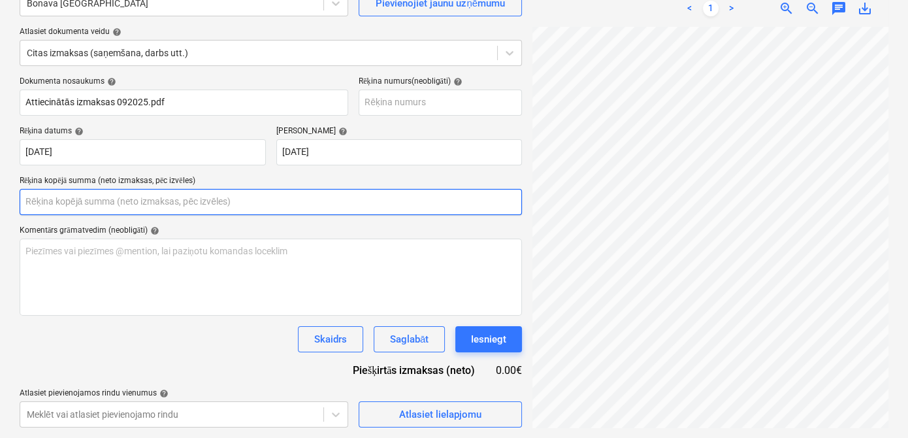
click at [155, 206] on input "text" at bounding box center [271, 202] width 502 height 26
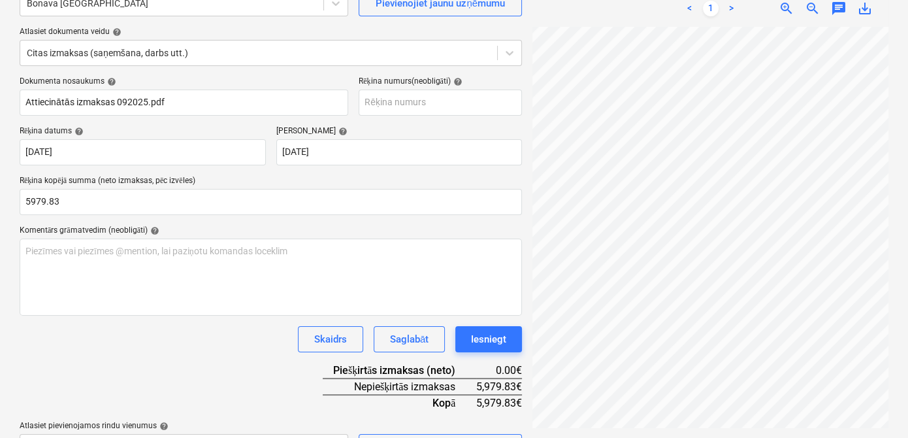
type input "5,979.83"
click at [274, 172] on div "Dokumenta nosaukums help Attiecinātās izmaksas 092025.pdf Rēķina numurs (neobli…" at bounding box center [271, 267] width 502 height 383
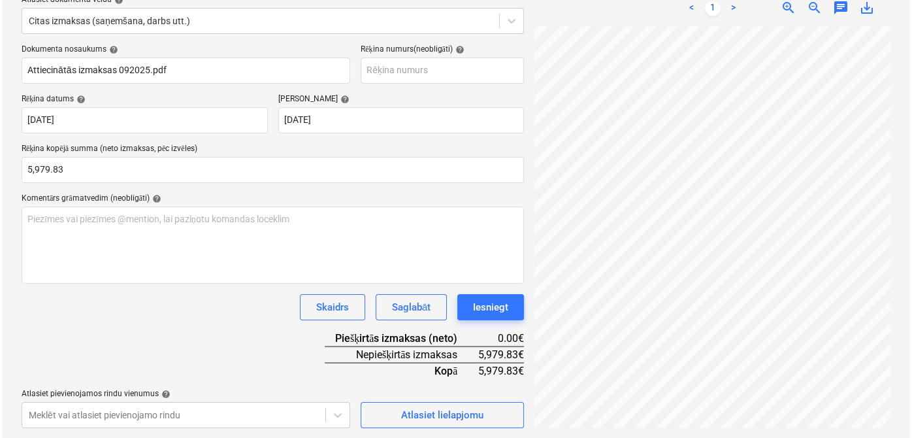
scroll to position [9, 16]
click at [460, 417] on div "Atlasiet lielapjomu" at bounding box center [440, 414] width 82 height 17
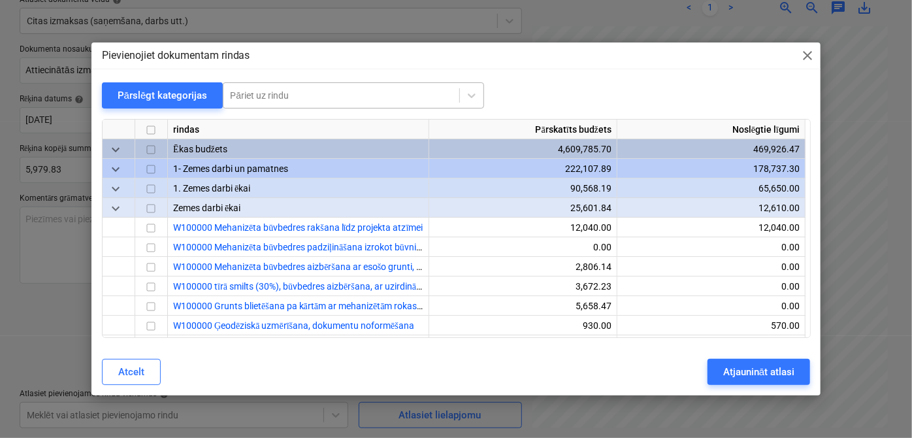
click at [269, 97] on div at bounding box center [341, 95] width 223 height 13
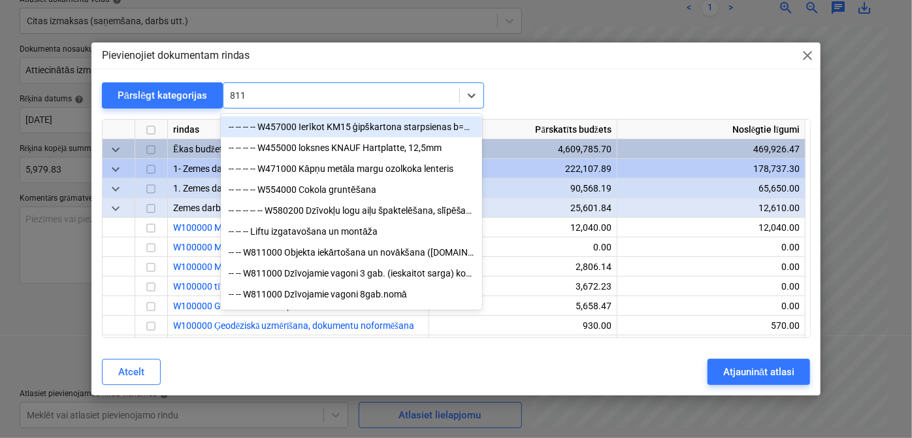
type input "8110"
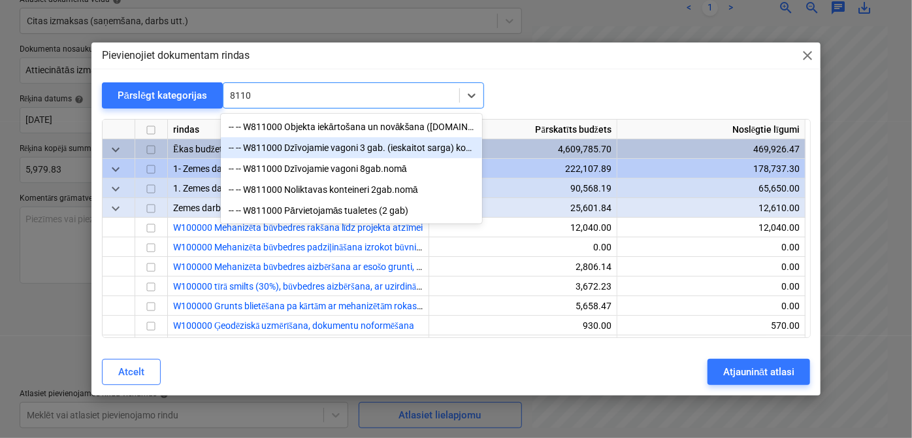
click at [285, 150] on div "-- -- W811000 Dzīvojamie vagoni 3 gab. (ieskaitot sarga) kodē grāmatvedība" at bounding box center [351, 147] width 261 height 21
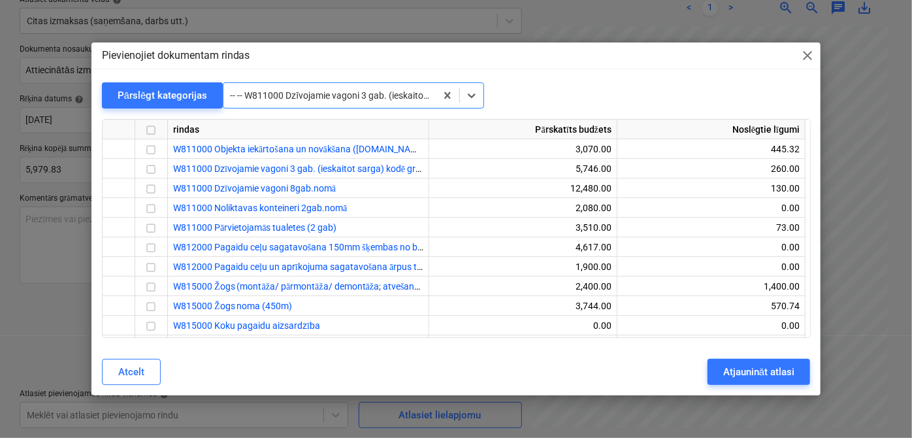
scroll to position [12210, 0]
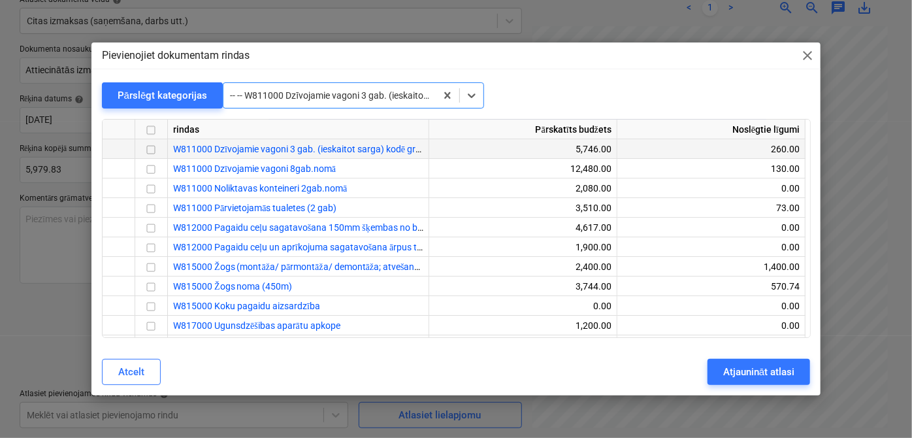
click at [156, 150] on input "checkbox" at bounding box center [151, 150] width 16 height 16
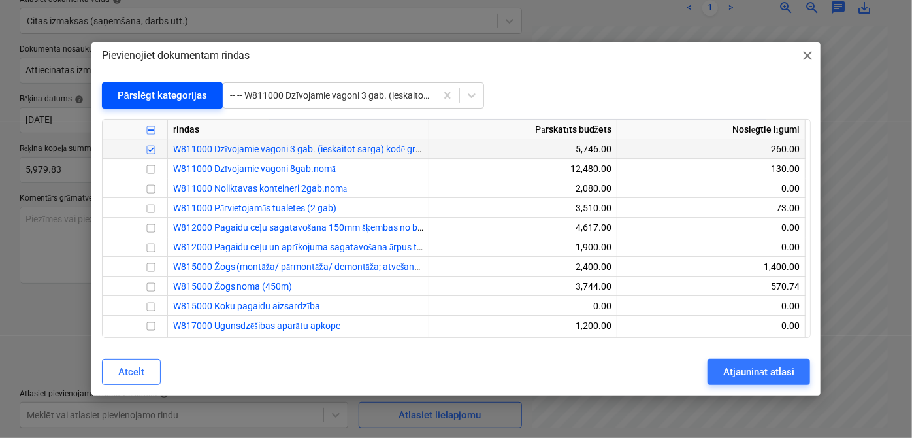
click at [172, 102] on div "Pārslēgt kategorijas" at bounding box center [163, 95] width 90 height 17
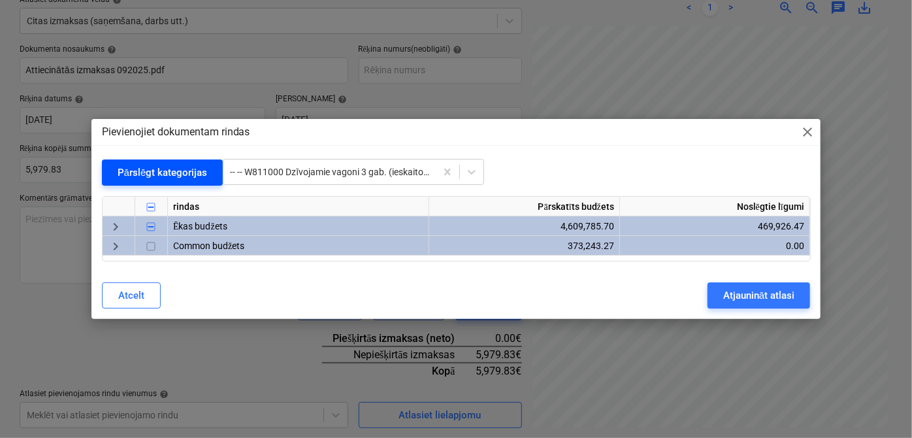
scroll to position [0, 0]
click at [117, 229] on span "keyboard_arrow_right" at bounding box center [116, 227] width 16 height 16
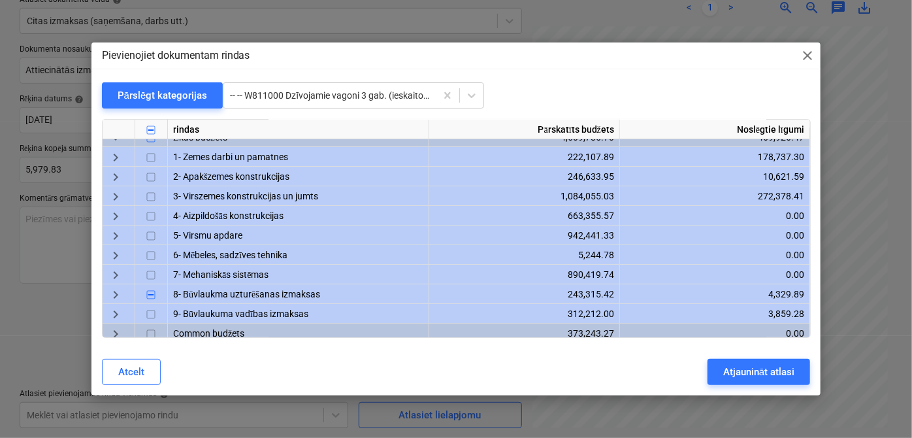
scroll to position [21, 0]
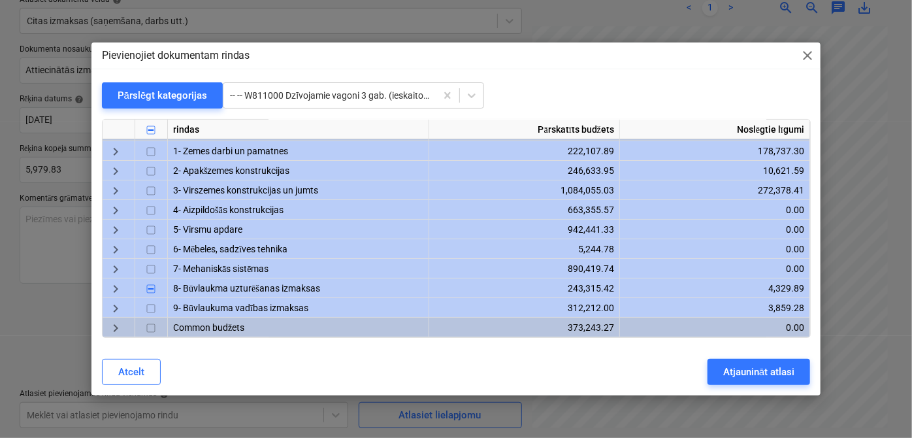
click at [118, 303] on span "keyboard_arrow_right" at bounding box center [116, 309] width 16 height 16
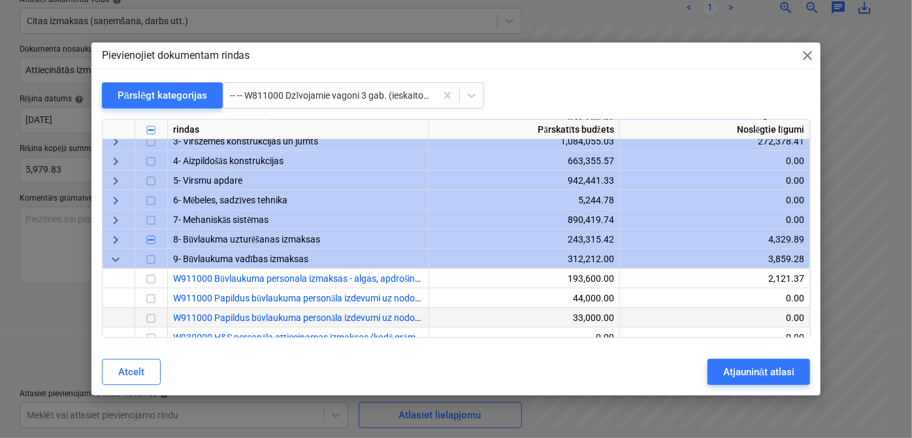
scroll to position [101, 0]
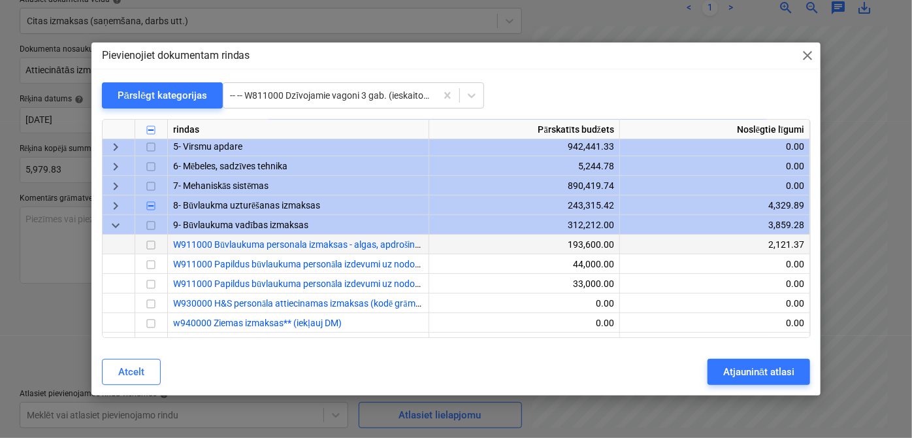
click at [154, 250] on input "checkbox" at bounding box center [151, 246] width 16 height 16
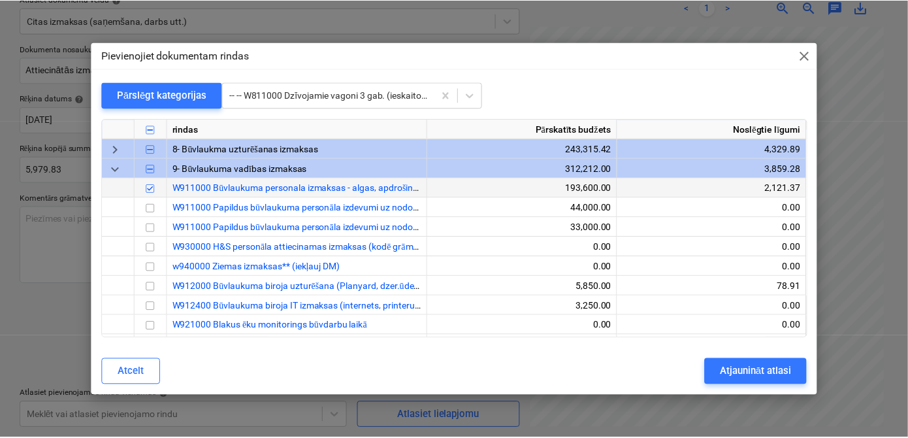
scroll to position [179, 0]
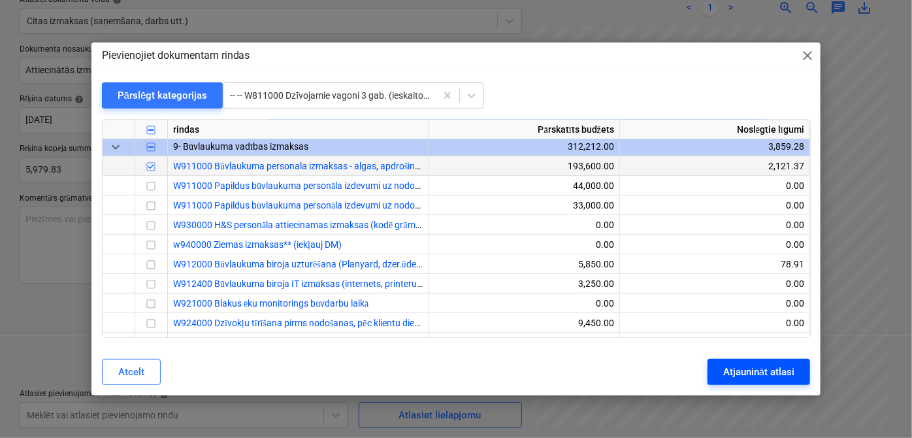
click at [746, 370] on div "Atjaunināt atlasi" at bounding box center [758, 371] width 71 height 17
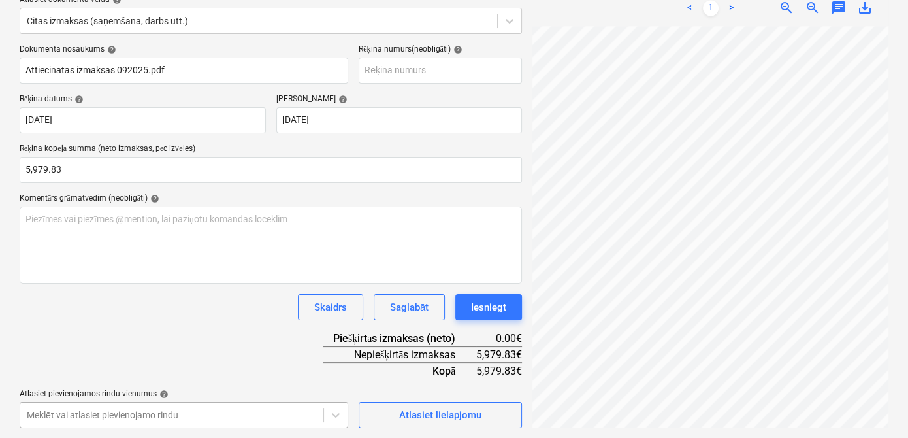
click at [297, 276] on body "Projekti Kontakti Uzņēmums Konsolidētie rēķini Iesūtne 1 format_size keyboard_a…" at bounding box center [454, 57] width 908 height 438
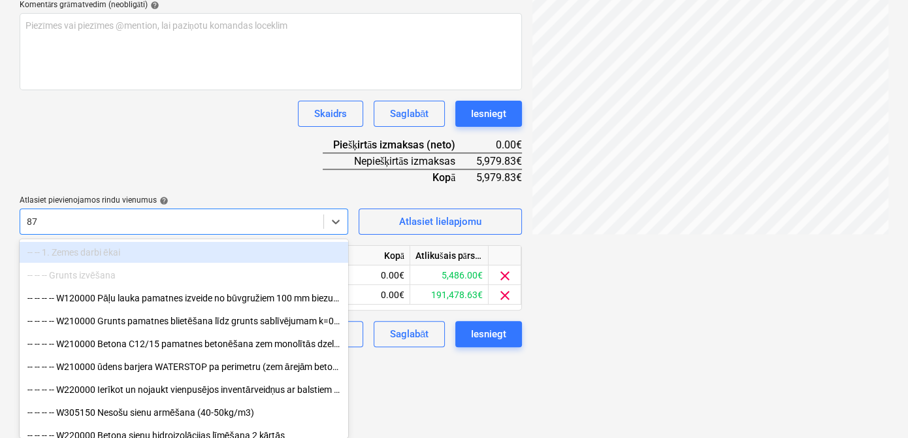
type input "871"
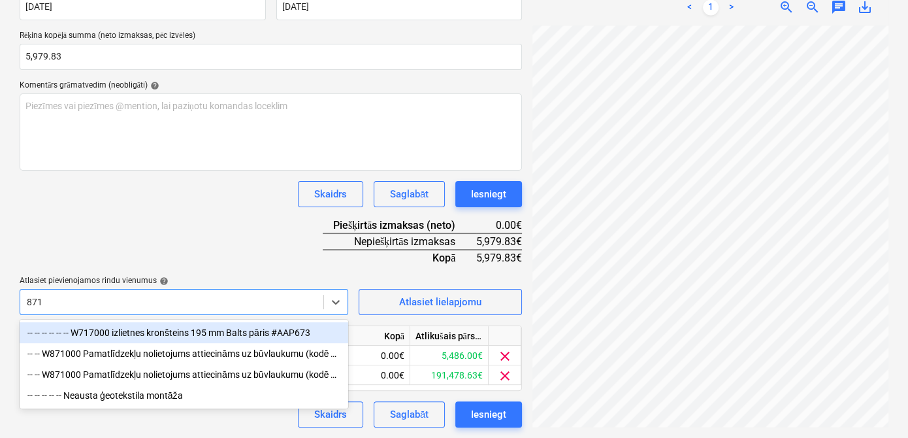
scroll to position [274, 0]
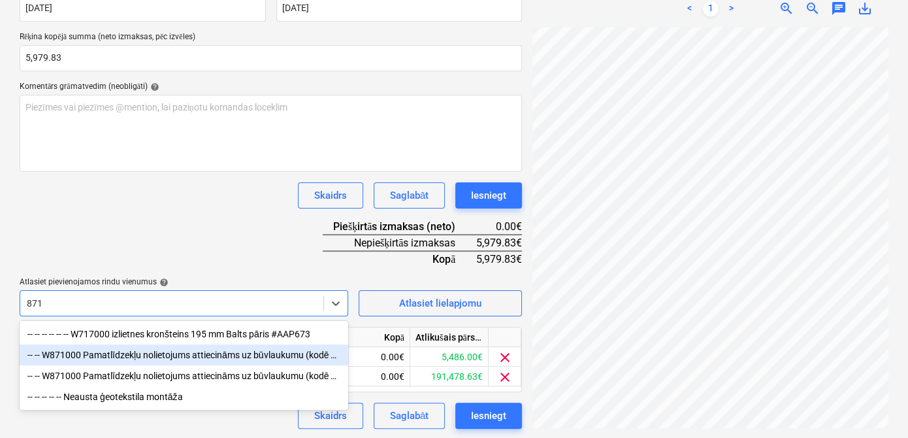
click at [171, 359] on div "-- -- W871000 Pamatlīdzekļu nolietojums attiecināms uz būvlaukumu (kodē grāmatv…" at bounding box center [184, 354] width 329 height 21
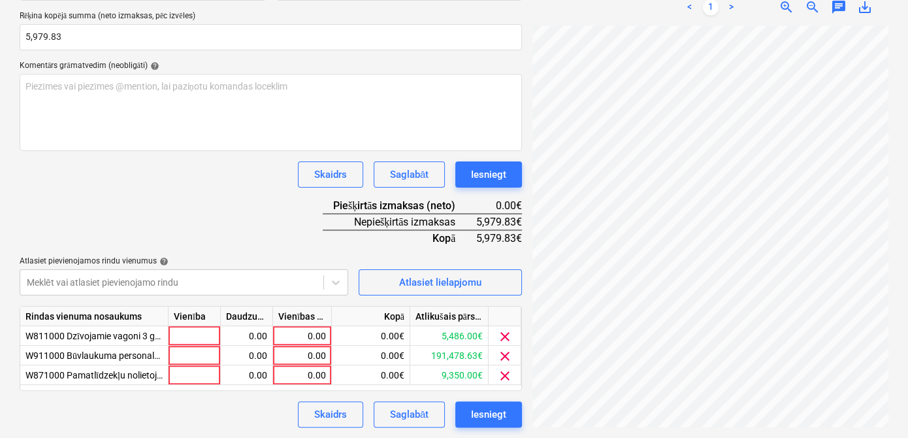
click at [194, 142] on div "Dokumenta nosaukums help Attiecinātās izmaksas 092025.pdf Rēķina numurs (neobli…" at bounding box center [271, 169] width 502 height 515
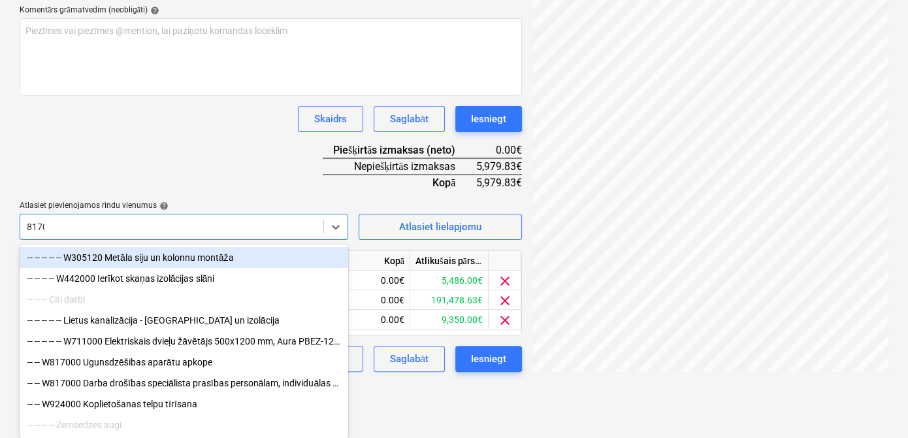
scroll to position [294, 0]
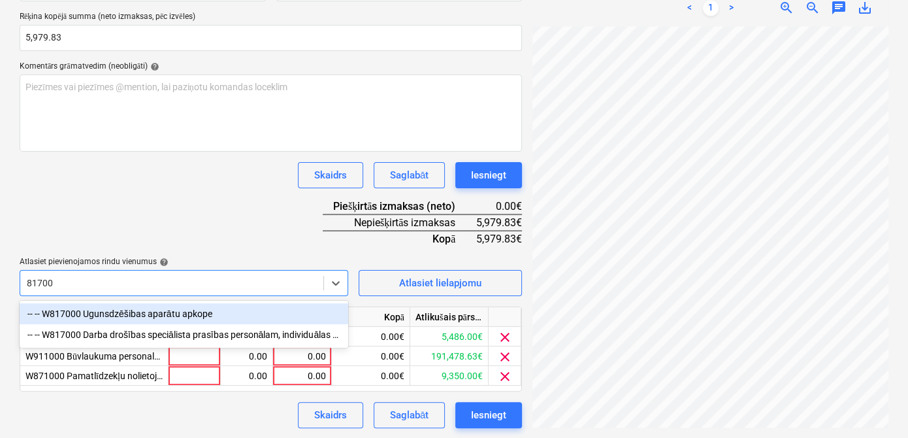
type input "817000"
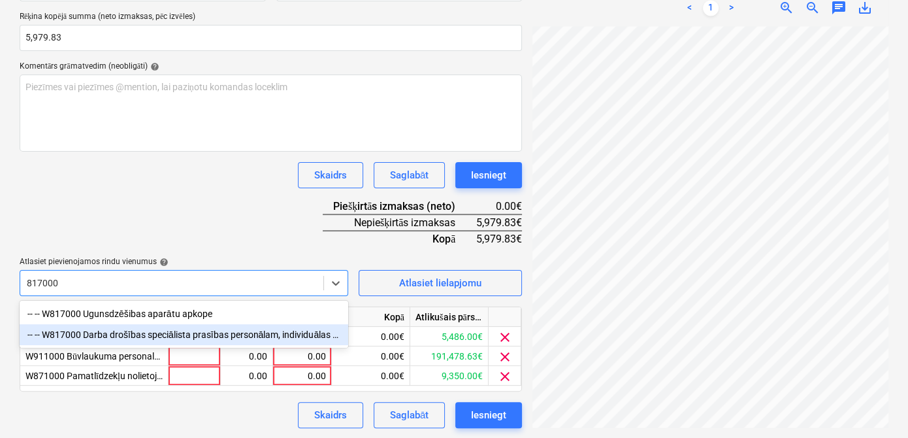
click at [186, 336] on div "-- -- W817000 Darba drošības speciālista prasības personālam, individuālas aizs…" at bounding box center [184, 334] width 329 height 21
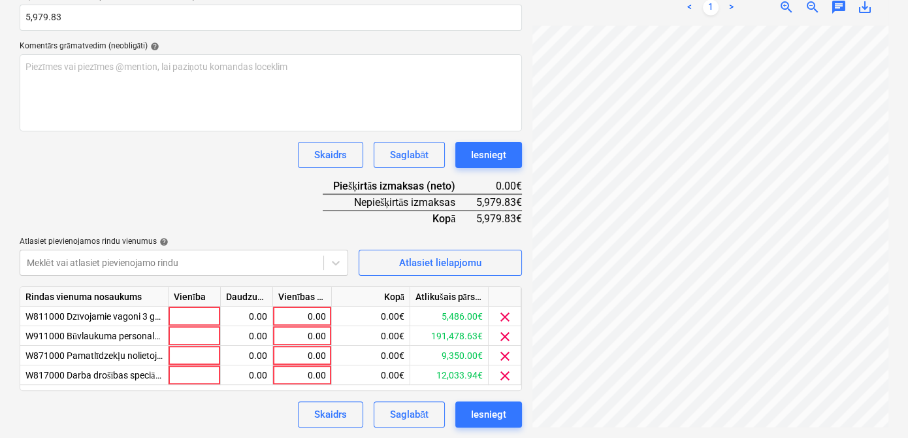
click at [272, 161] on div "Dokumenta nosaukums help Attiecinātās izmaksas 092025.pdf Rēķina numurs (neobli…" at bounding box center [271, 159] width 502 height 535
click at [310, 374] on div "0.00" at bounding box center [302, 376] width 48 height 20
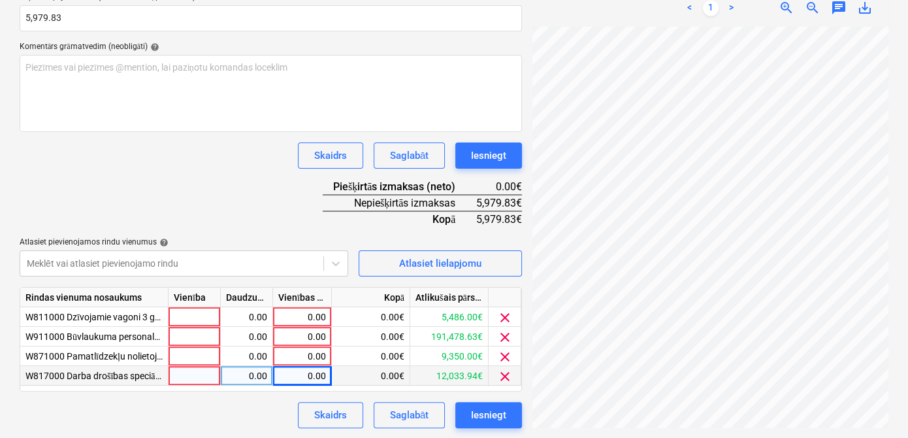
scroll to position [0, 218]
click at [308, 380] on div "0.00" at bounding box center [302, 376] width 48 height 20
type input "743.38"
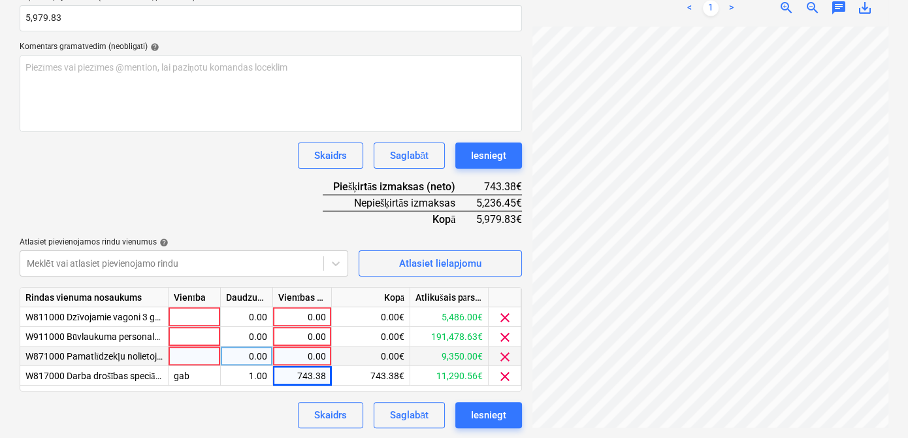
click at [314, 357] on div "0.00" at bounding box center [302, 356] width 48 height 20
click at [301, 359] on div "0.00" at bounding box center [302, 356] width 48 height 20
type input "234.29"
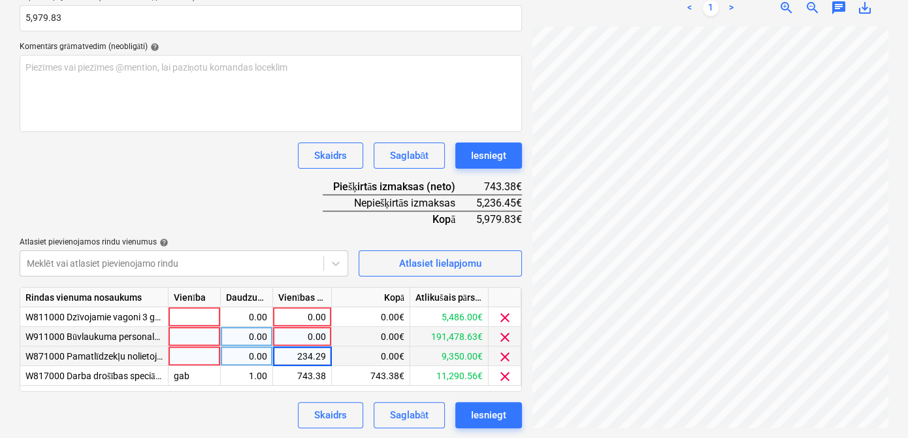
click at [295, 327] on div "0.00" at bounding box center [302, 337] width 48 height 20
type input "4466.16"
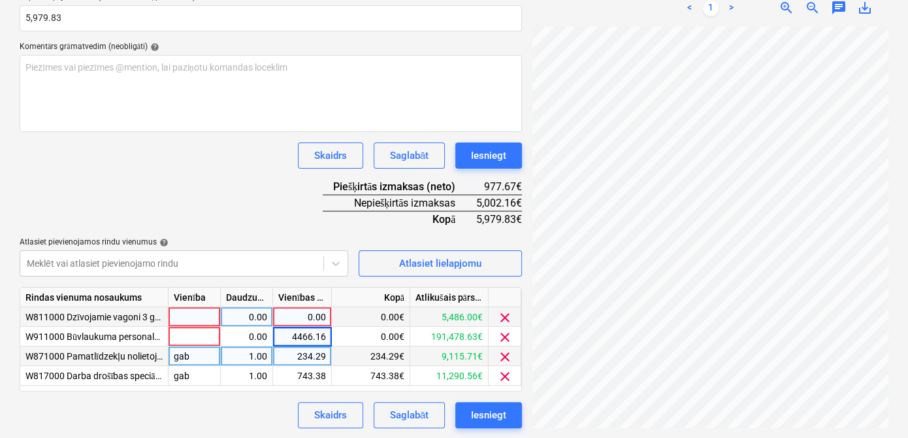
click at [317, 312] on div "0.00" at bounding box center [302, 317] width 48 height 20
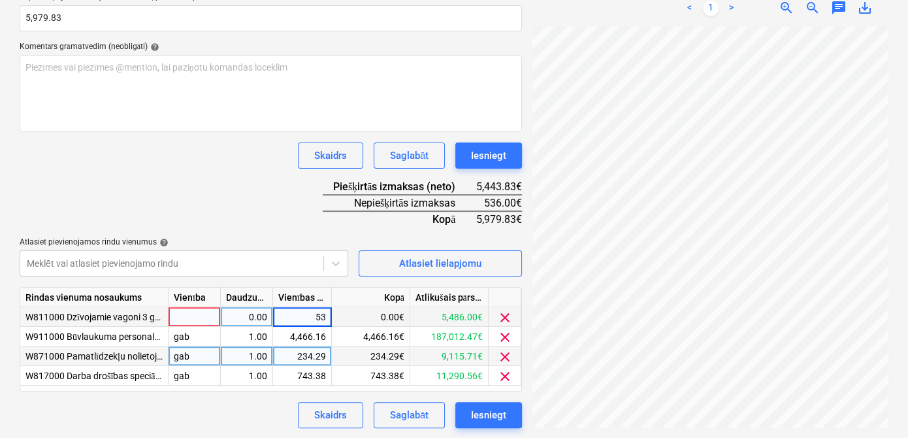
type input "536"
click at [263, 201] on div "Dokumenta nosaukums help Attiecinātās izmaksas 092025.pdf Rēķina numurs (neobli…" at bounding box center [271, 160] width 502 height 535
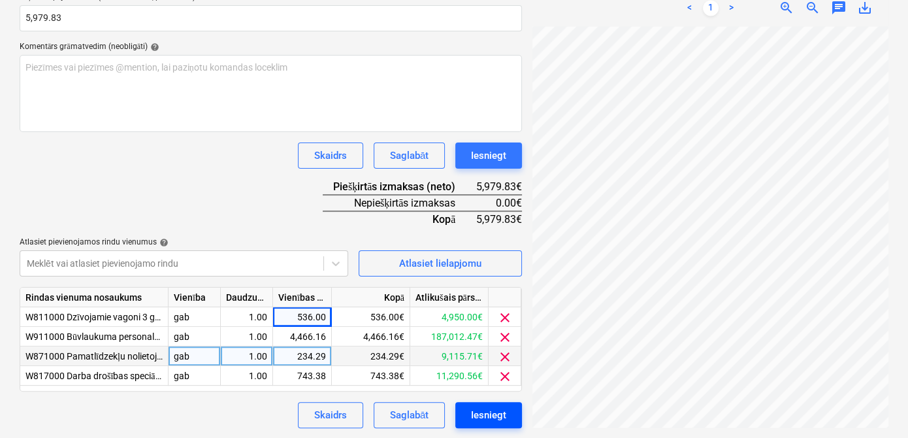
click at [489, 414] on div "Iesniegt" at bounding box center [488, 414] width 35 height 17
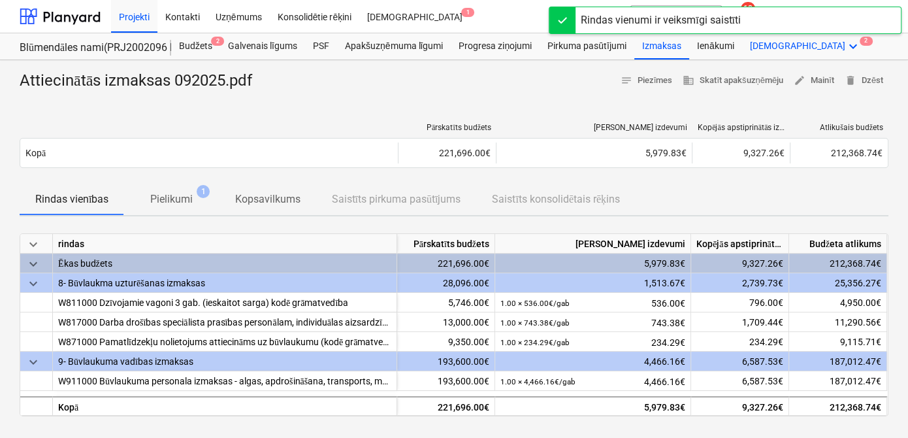
click at [845, 46] on icon "keyboard_arrow_down" at bounding box center [853, 47] width 16 height 16
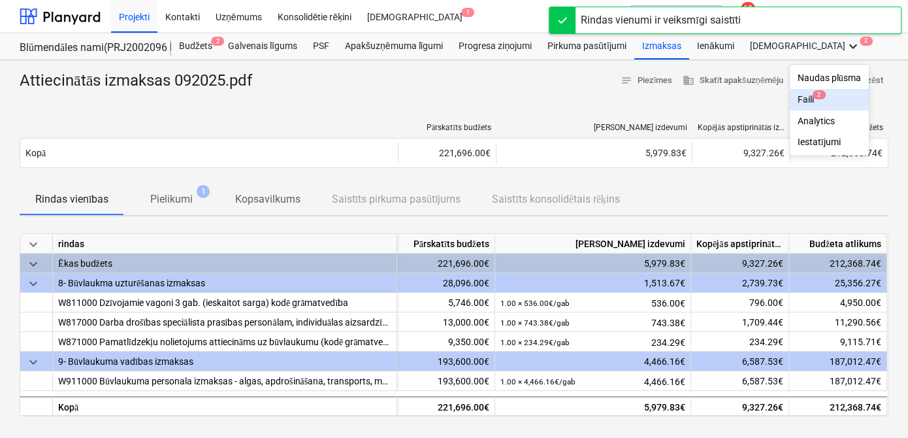
click at [798, 103] on div "Faili 2" at bounding box center [829, 99] width 63 height 11
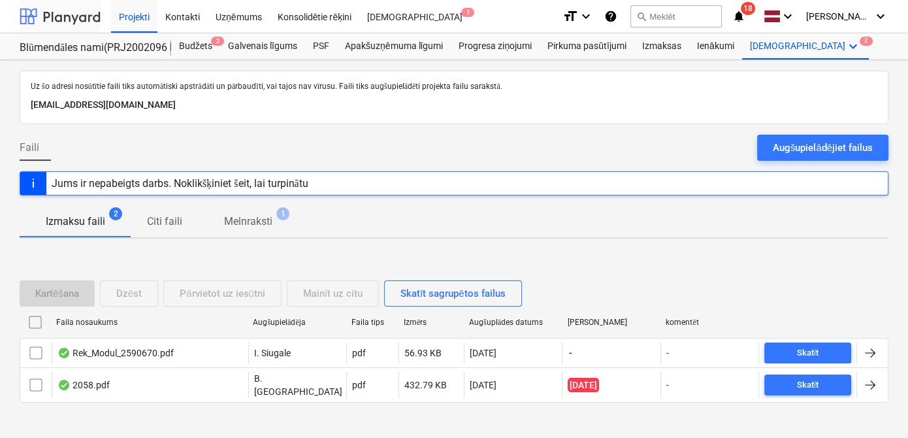
click at [74, 18] on div at bounding box center [60, 16] width 81 height 33
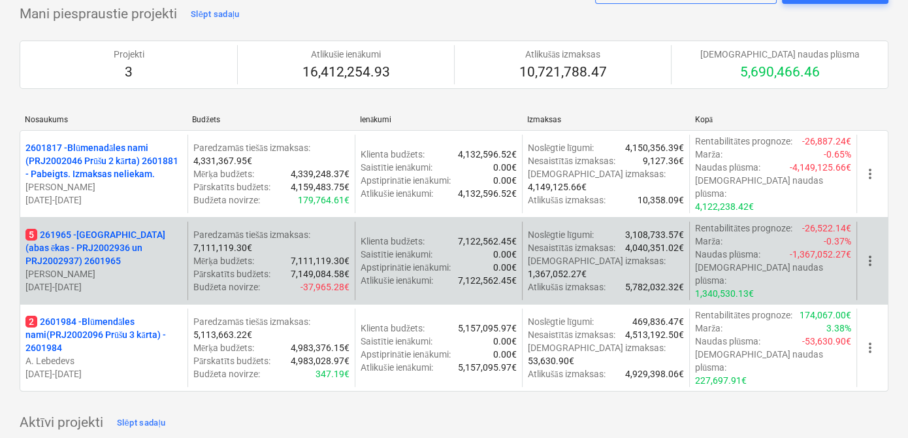
scroll to position [79, 0]
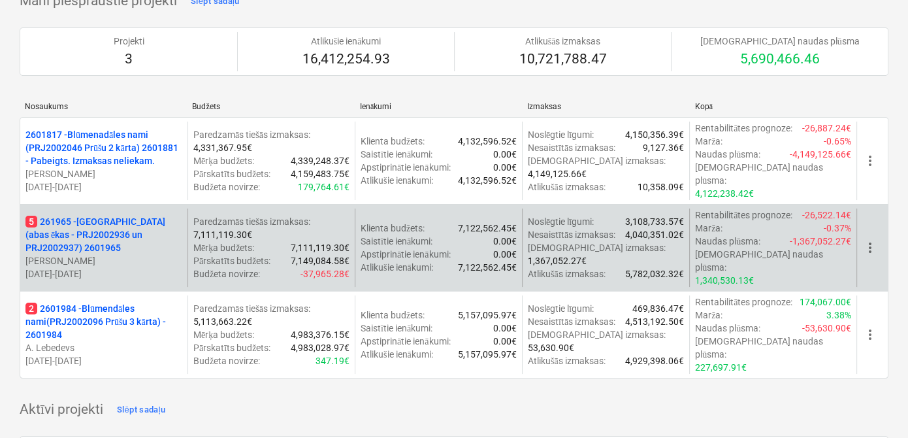
click at [113, 215] on p "5 261965 - [GEOGRAPHIC_DATA] (abas ēkas - PRJ2002936 un PRJ2002937) 2601965" at bounding box center [103, 234] width 157 height 39
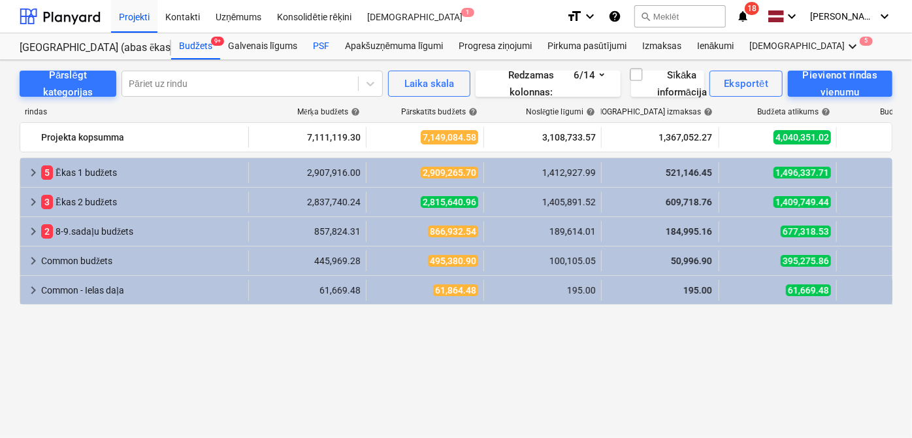
click at [318, 42] on div "PSF" at bounding box center [321, 46] width 32 height 26
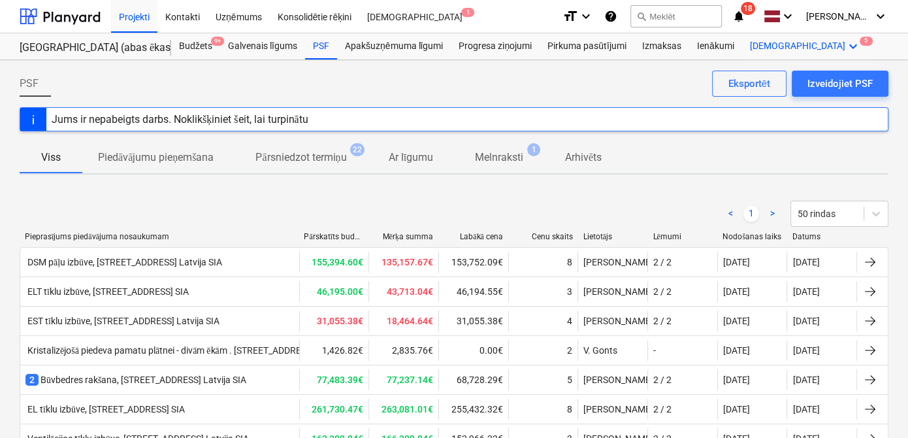
click at [845, 47] on icon "keyboard_arrow_down" at bounding box center [853, 47] width 16 height 16
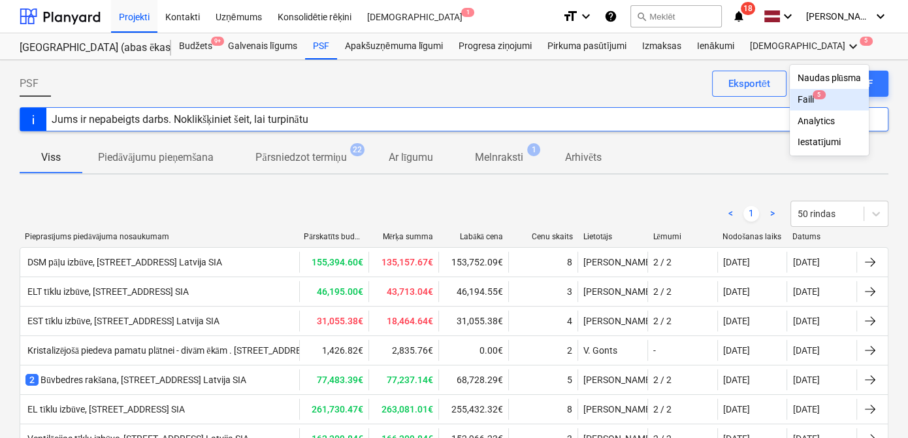
click at [790, 91] on div "Faili 5" at bounding box center [829, 100] width 79 height 22
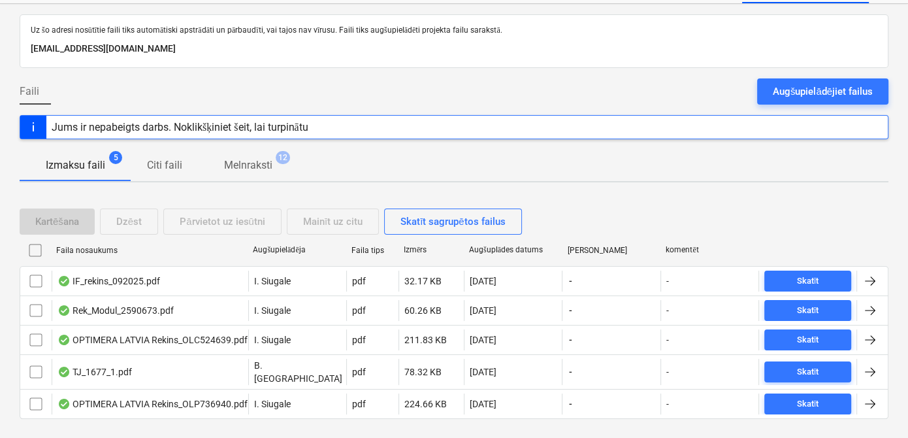
scroll to position [76, 0]
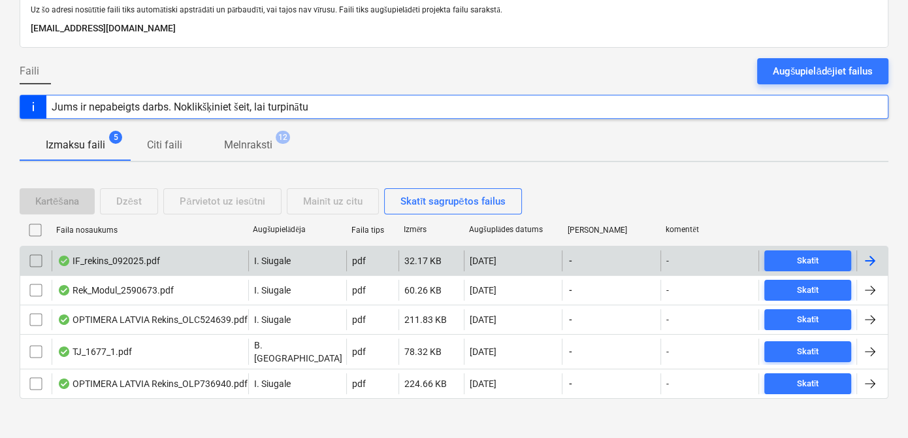
click at [864, 261] on div at bounding box center [870, 261] width 16 height 16
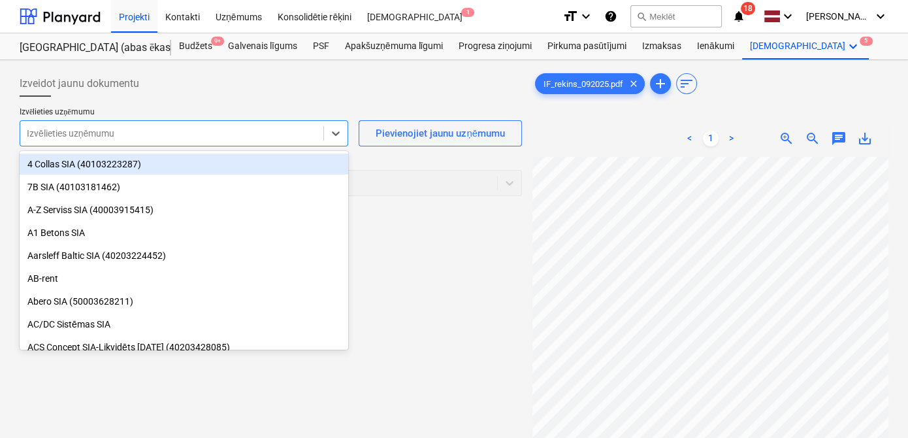
click at [150, 135] on div at bounding box center [172, 133] width 290 height 13
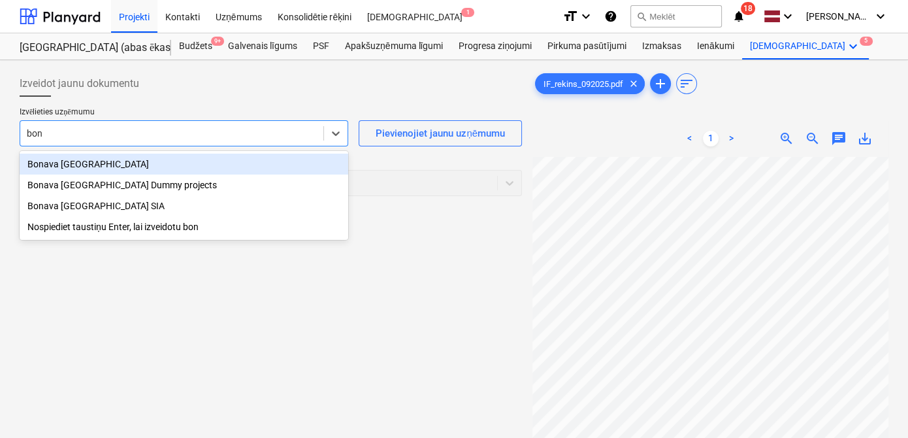
type input "bona"
click at [127, 169] on div "Bonava [GEOGRAPHIC_DATA]" at bounding box center [184, 164] width 329 height 21
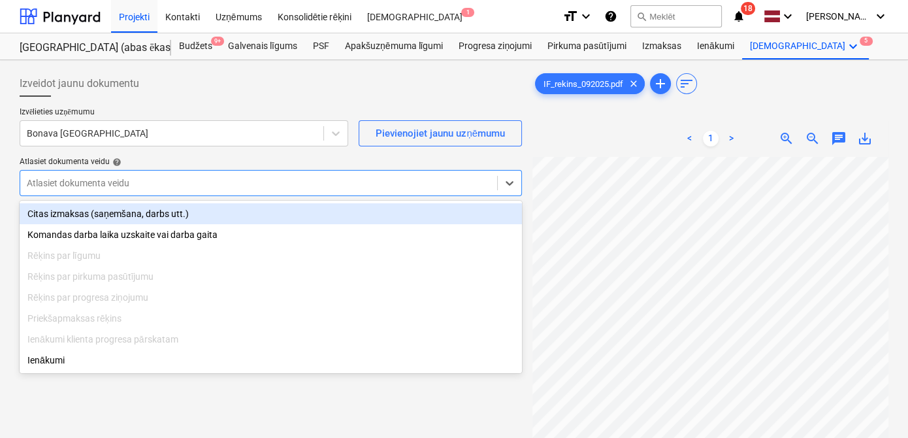
click at [139, 180] on div at bounding box center [259, 182] width 464 height 13
click at [140, 220] on div "Citas izmaksas (saņemšana, darbs utt.)" at bounding box center [271, 213] width 502 height 21
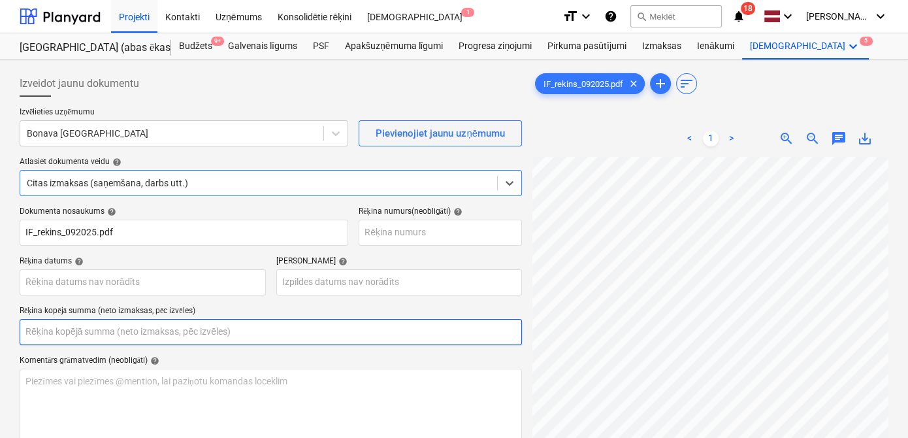
click at [172, 326] on input "text" at bounding box center [271, 332] width 502 height 26
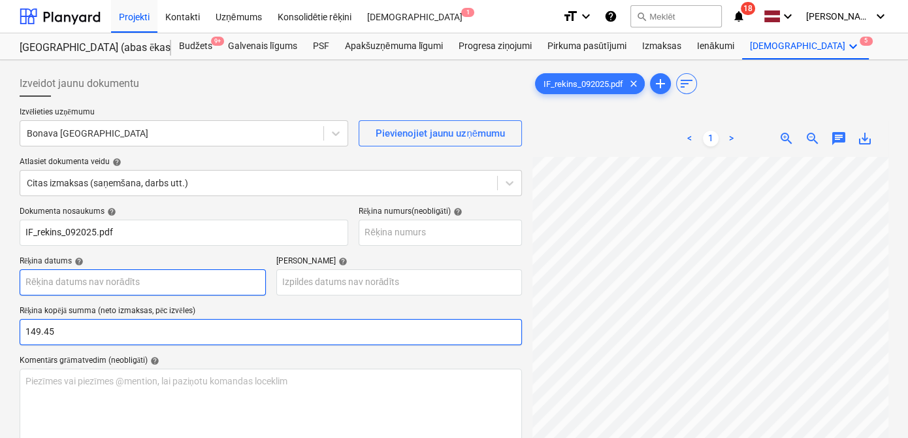
type input "149.45"
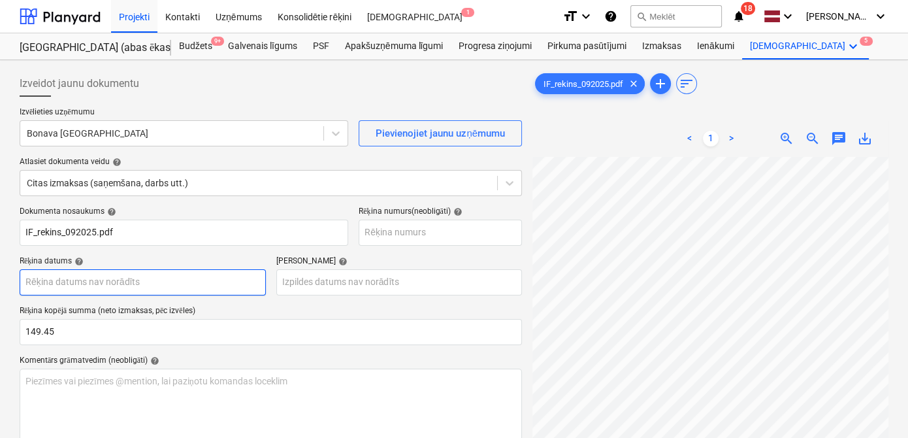
click at [78, 288] on body "Projekti Kontakti Uzņēmums Konsolidētie rēķini Iesūtne 1 format_size keyboard_a…" at bounding box center [454, 219] width 908 height 438
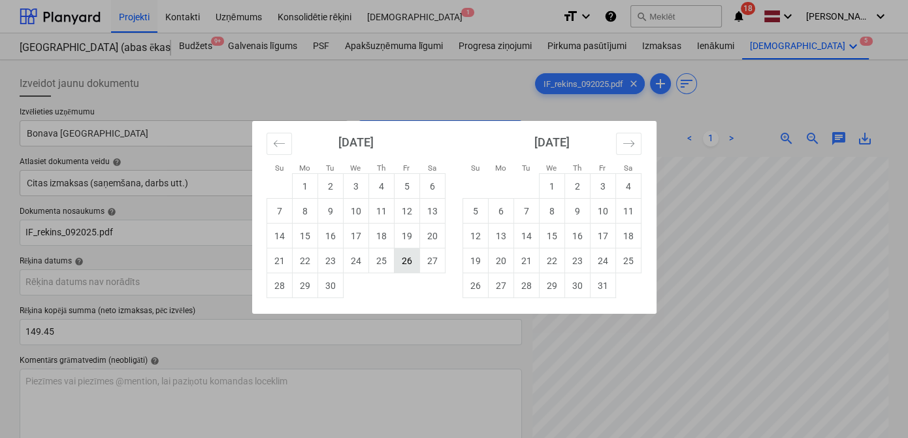
click at [400, 259] on td "26" at bounding box center [406, 260] width 25 height 25
type input "[DATE]"
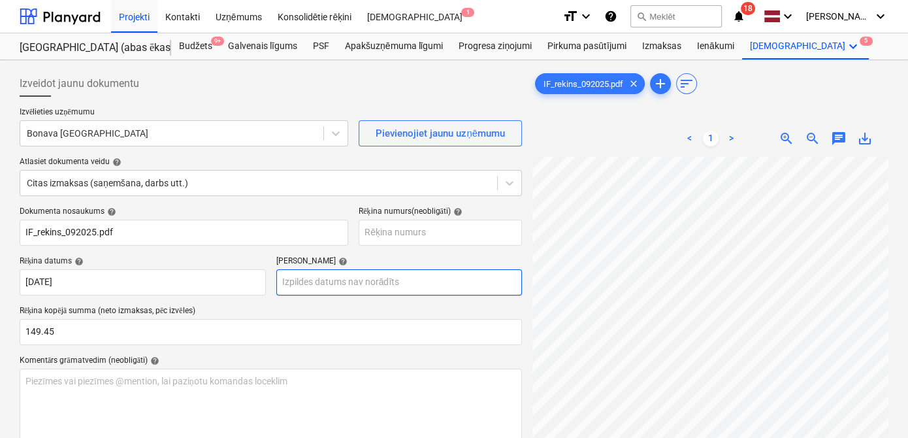
click at [368, 281] on body "Projekti Kontakti Uzņēmums Konsolidētie rēķini Iesūtne 1 format_size keyboard_a…" at bounding box center [454, 219] width 908 height 438
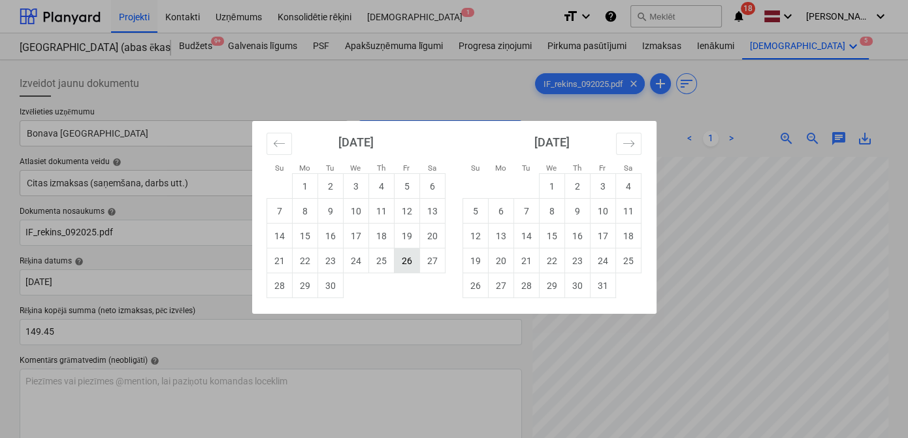
click at [398, 258] on td "26" at bounding box center [406, 260] width 25 height 25
type input "[DATE]"
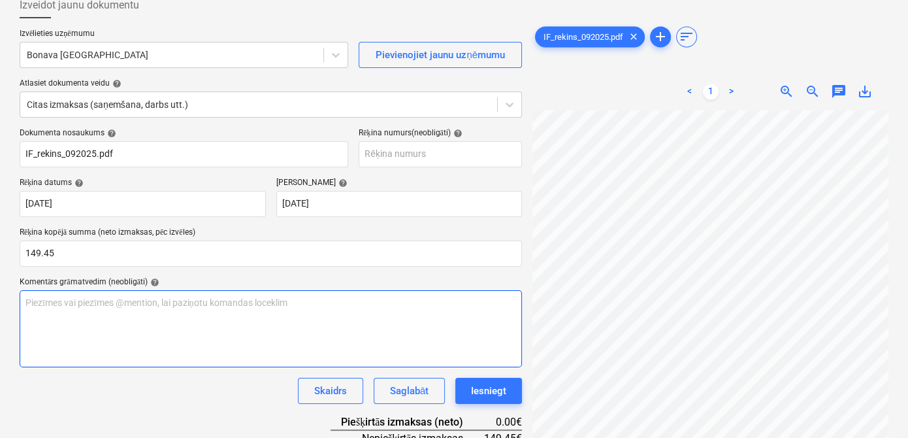
scroll to position [162, 0]
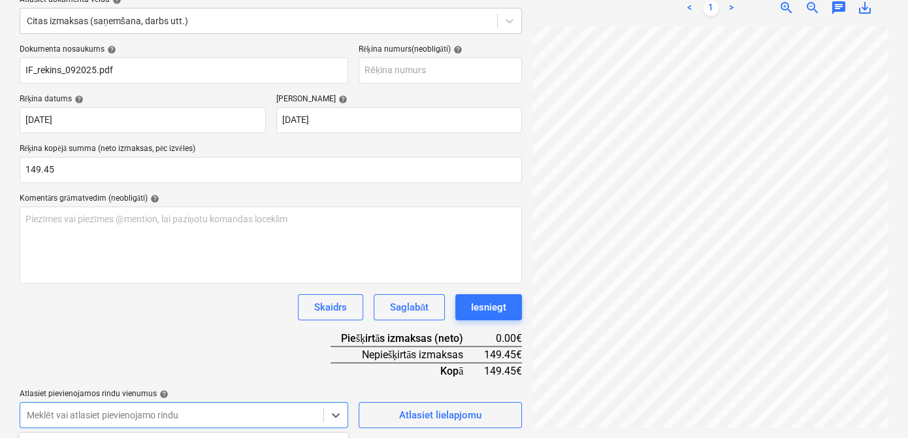
click at [252, 276] on body "Projekti Kontakti Uzņēmums Konsolidētie rēķini Iesūtne 1 format_size keyboard_a…" at bounding box center [454, 57] width 908 height 438
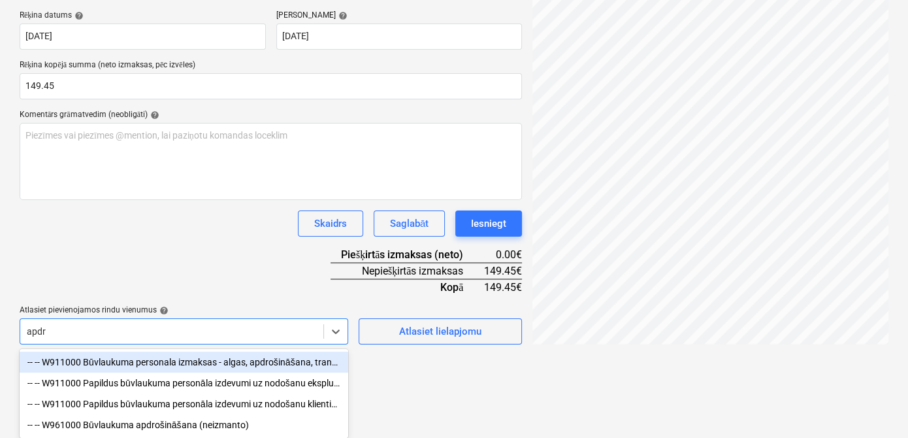
scroll to position [247, 0]
type input "apdro"
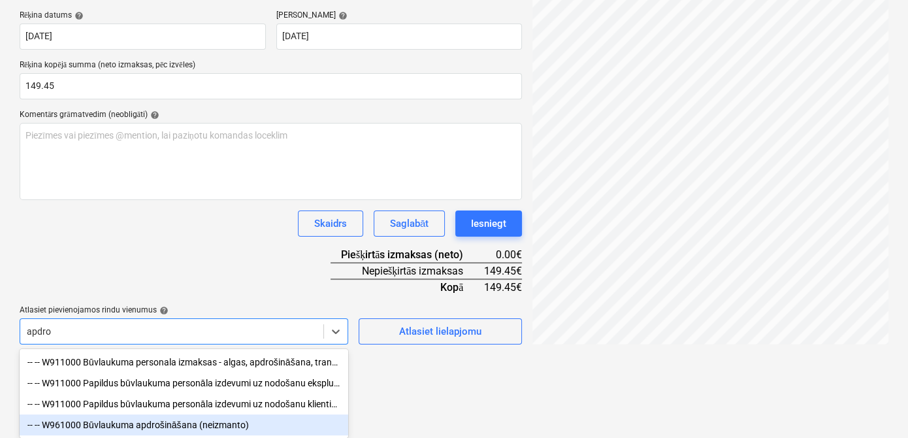
click at [216, 428] on div "-- -- W961000 Būvlaukuma apdrošināšana (neizmanto)" at bounding box center [184, 424] width 329 height 21
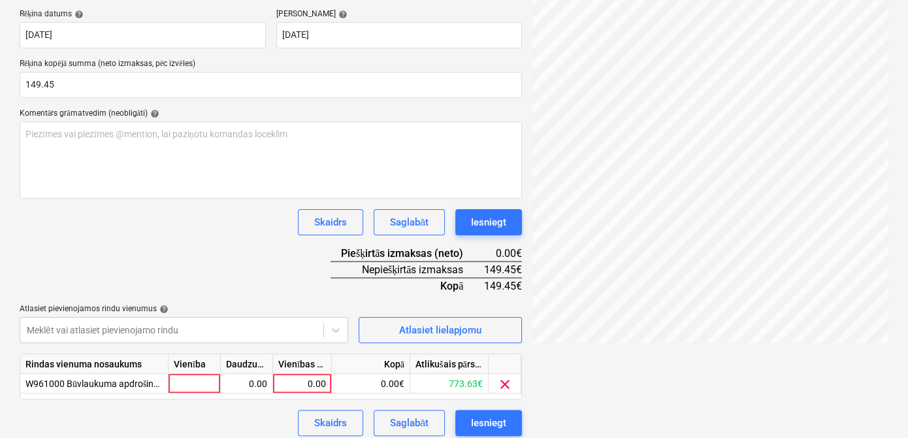
click at [259, 259] on div "Dokumenta nosaukums help IF_rekins_092025.pdf Rēķina numurs (neobligāti) help R…" at bounding box center [271, 197] width 502 height 476
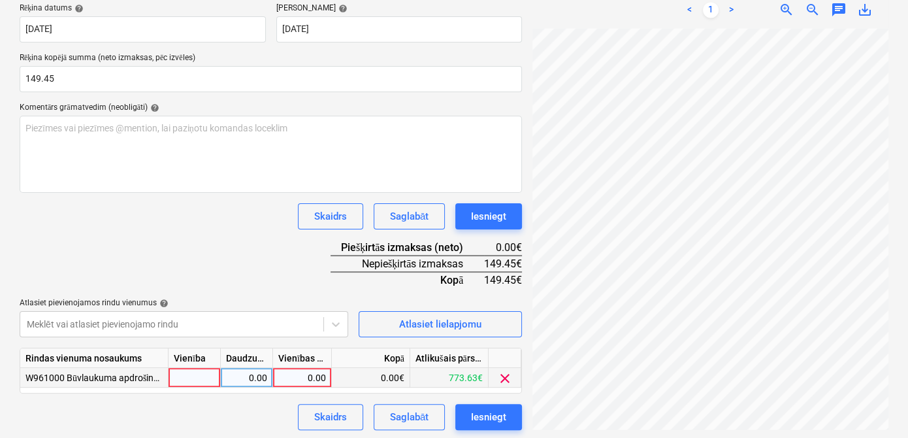
scroll to position [254, 0]
click at [312, 374] on div "0.00" at bounding box center [302, 376] width 48 height 20
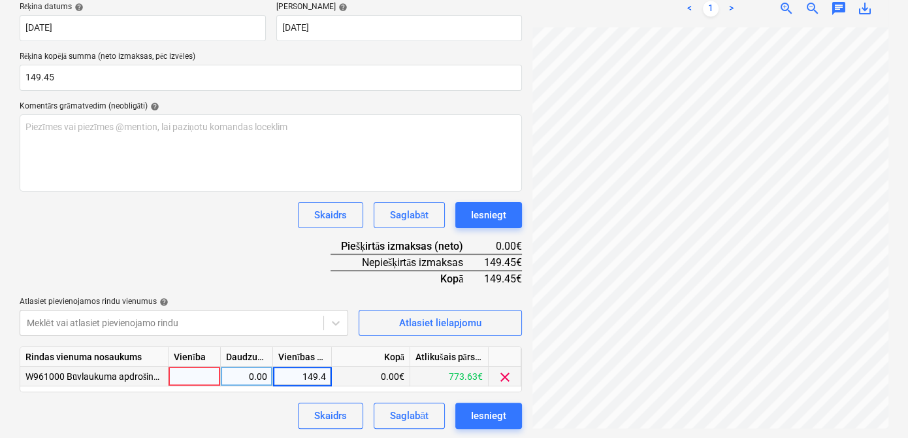
type input "149.45"
click at [263, 255] on div "Dokumenta nosaukums help IF_rekins_092025.pdf Rēķina numurs (neobligāti) help R…" at bounding box center [271, 190] width 502 height 476
click at [308, 272] on div "Dokumenta nosaukums help IF_rekins_092025.pdf Rēķina numurs (neobligāti) help R…" at bounding box center [271, 190] width 502 height 476
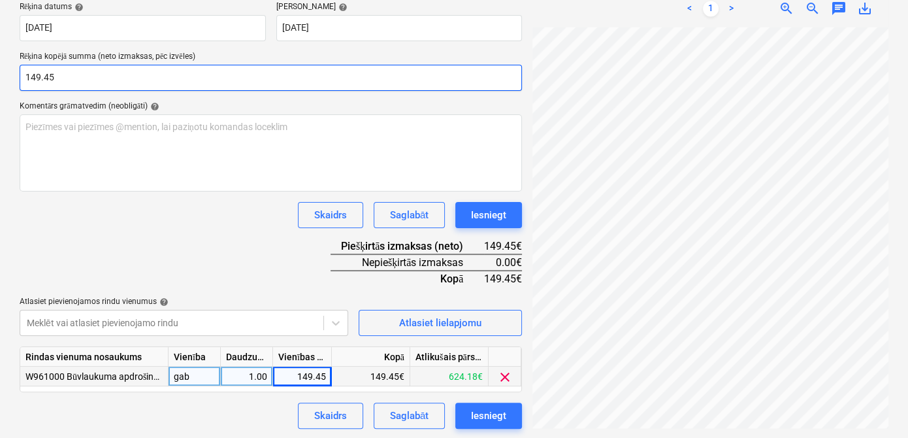
click at [42, 75] on input "149.45" at bounding box center [271, 78] width 502 height 26
type input "140.45"
click at [312, 376] on div "149.45" at bounding box center [302, 376] width 48 height 20
click at [310, 374] on input "149.45" at bounding box center [302, 375] width 58 height 19
click at [315, 375] on input "149.45" at bounding box center [302, 375] width 58 height 19
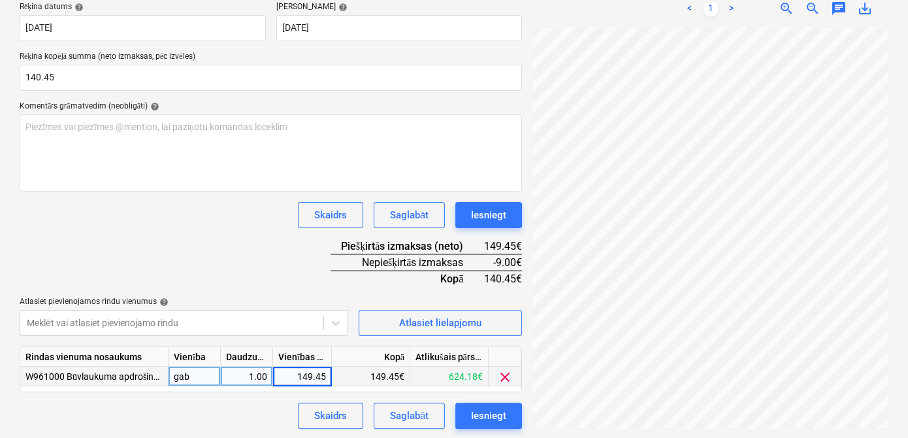
click at [313, 376] on input "149.45" at bounding box center [302, 375] width 58 height 19
type input "140.45"
click at [264, 263] on div "Dokumenta nosaukums help IF_rekins_092025.pdf Rēķina numurs (neobligāti) help R…" at bounding box center [271, 190] width 502 height 476
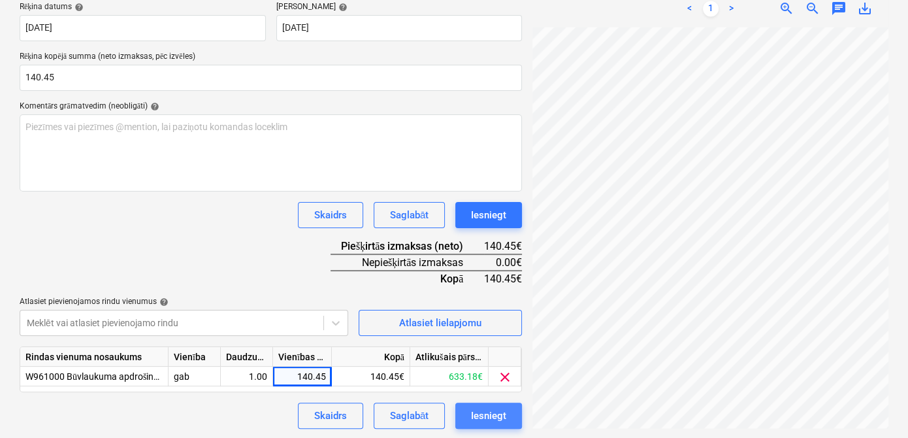
click at [503, 415] on div "Iesniegt" at bounding box center [488, 415] width 35 height 17
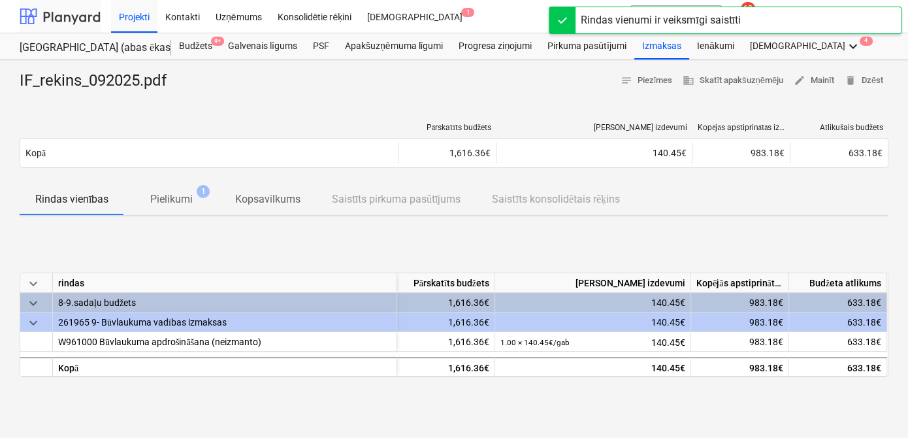
click at [69, 15] on div at bounding box center [60, 16] width 81 height 33
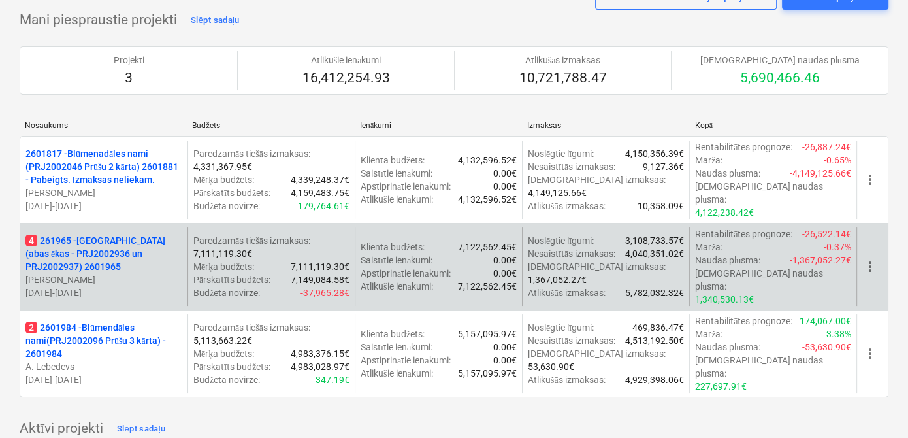
scroll to position [79, 0]
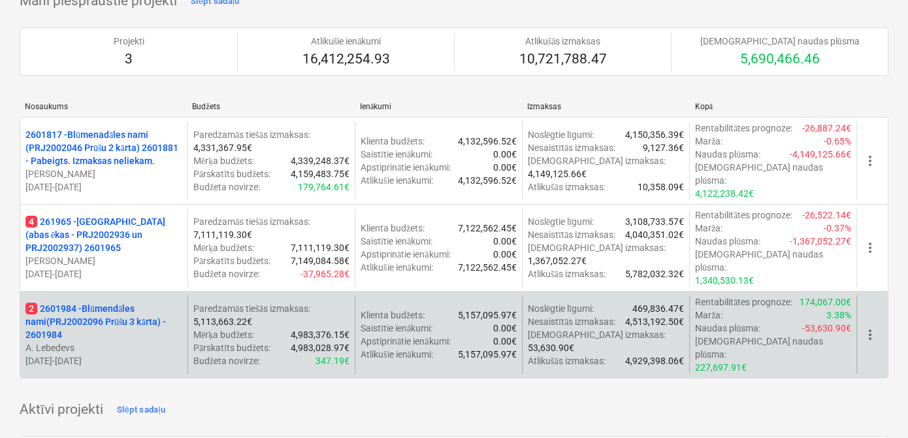
click at [98, 302] on p "2 2601984 - Blūmendāles nami(PRJ2002096 Prūšu 3 kārta) - 2601984" at bounding box center [103, 321] width 157 height 39
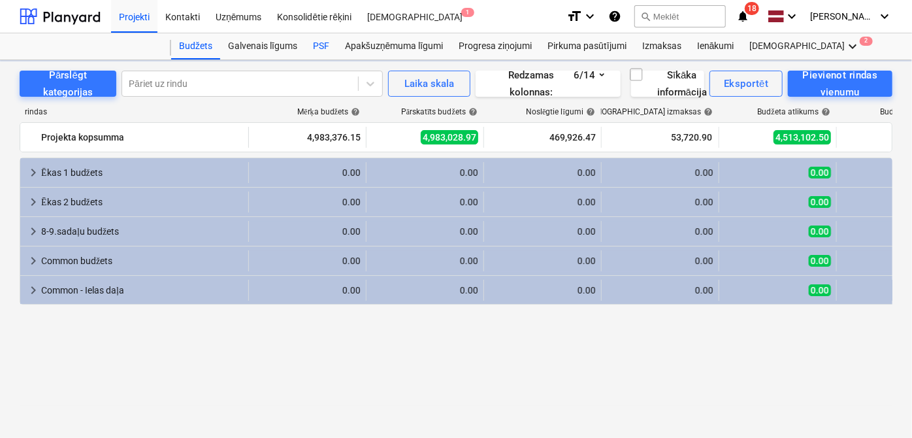
click at [317, 44] on div "PSF" at bounding box center [321, 46] width 32 height 26
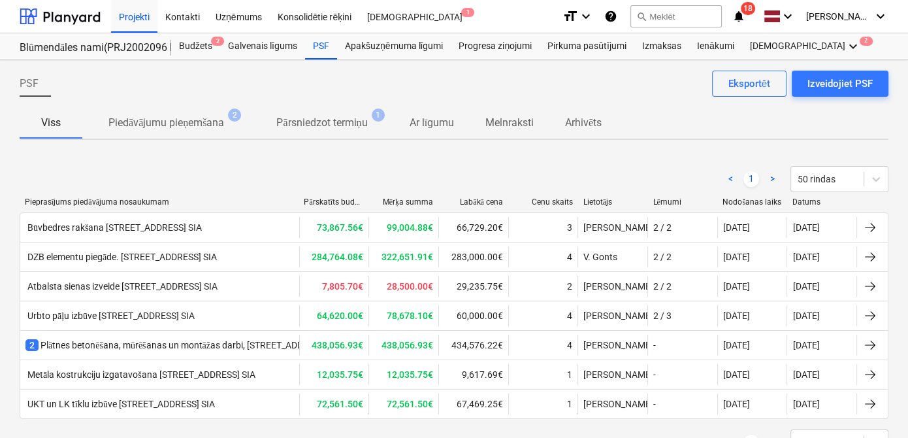
click at [741, 18] on icon "notifications" at bounding box center [738, 16] width 13 height 16
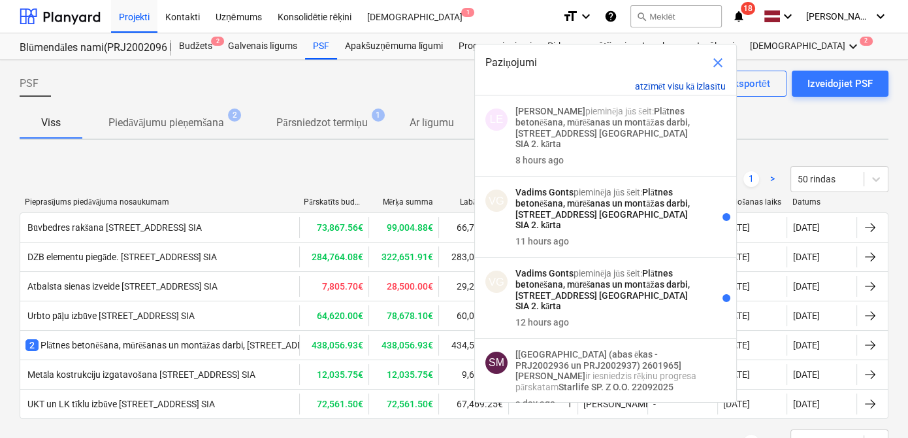
click at [673, 89] on button "atzīmēt visu kā izlasītu" at bounding box center [680, 86] width 91 height 11
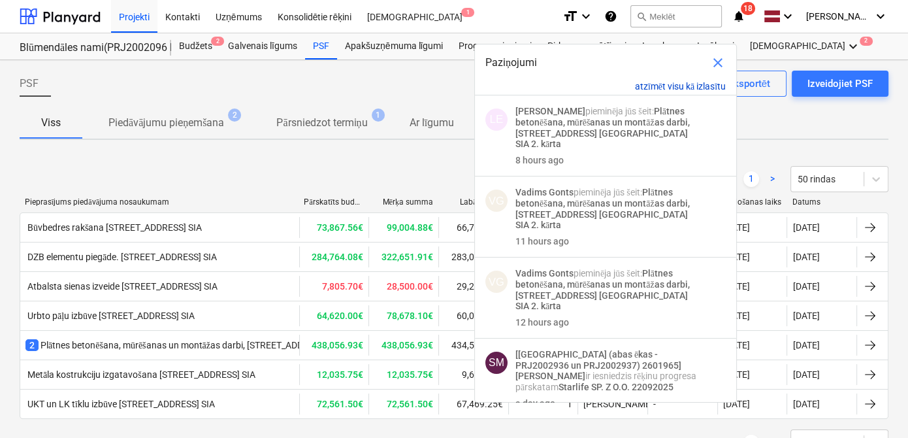
click at [672, 86] on button "atzīmēt visu kā izlasītu" at bounding box center [680, 86] width 91 height 11
click at [717, 59] on span "close" at bounding box center [718, 63] width 16 height 16
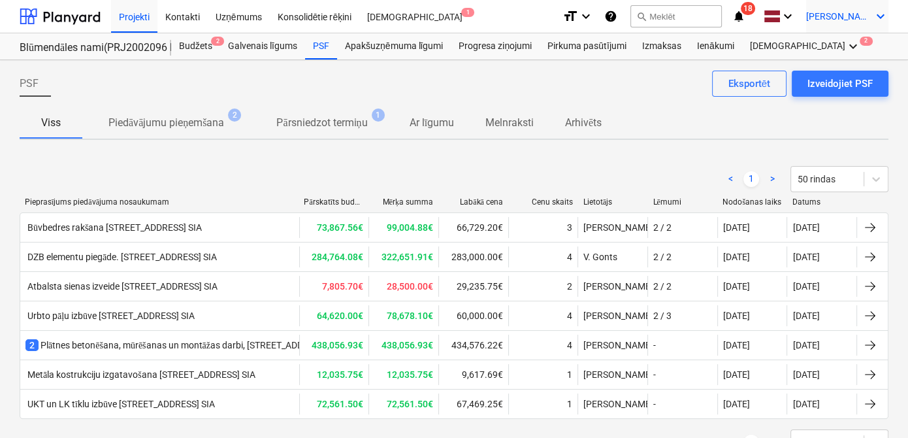
click at [874, 15] on icon "keyboard_arrow_down" at bounding box center [881, 16] width 16 height 16
click at [833, 74] on div "Izlogoties" at bounding box center [849, 72] width 78 height 21
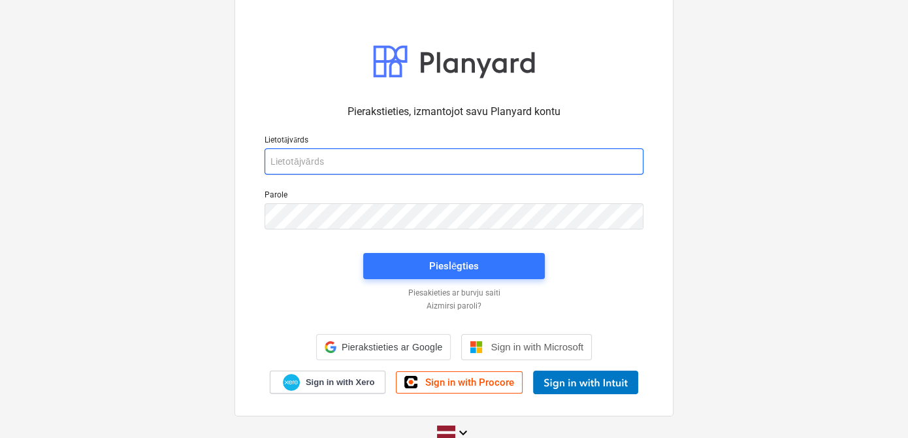
type input "[PERSON_NAME][EMAIL_ADDRESS][DOMAIN_NAME]"
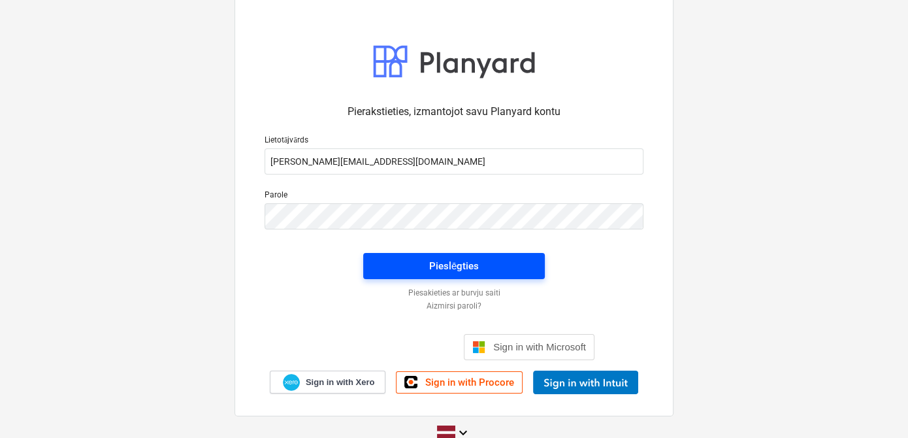
click at [456, 266] on div "Pieslēgties" at bounding box center [454, 265] width 50 height 17
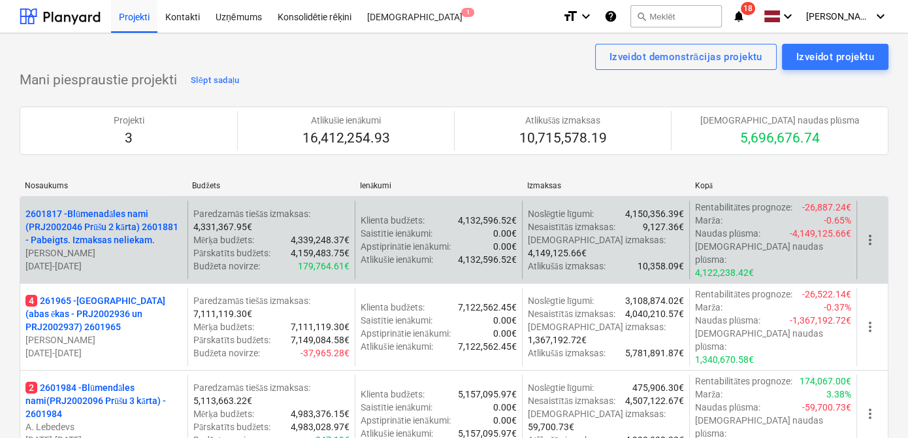
scroll to position [79, 0]
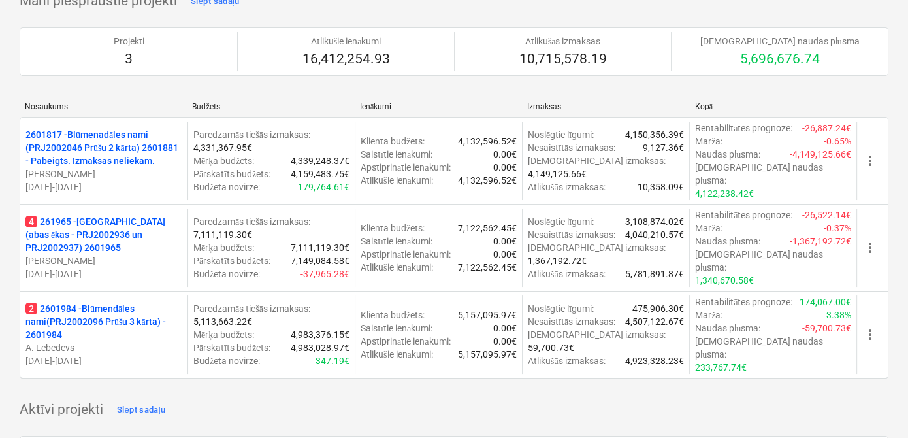
click at [92, 215] on p "4 261965 - [GEOGRAPHIC_DATA] (abas ēkas - PRJ2002936 un PRJ2002937) 2601965" at bounding box center [103, 234] width 157 height 39
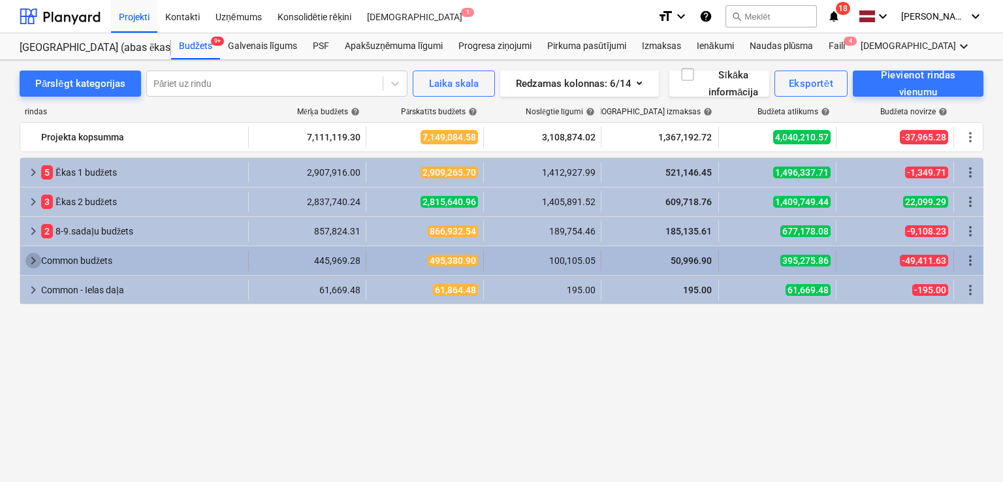
click at [34, 257] on span "keyboard_arrow_right" at bounding box center [33, 261] width 16 height 16
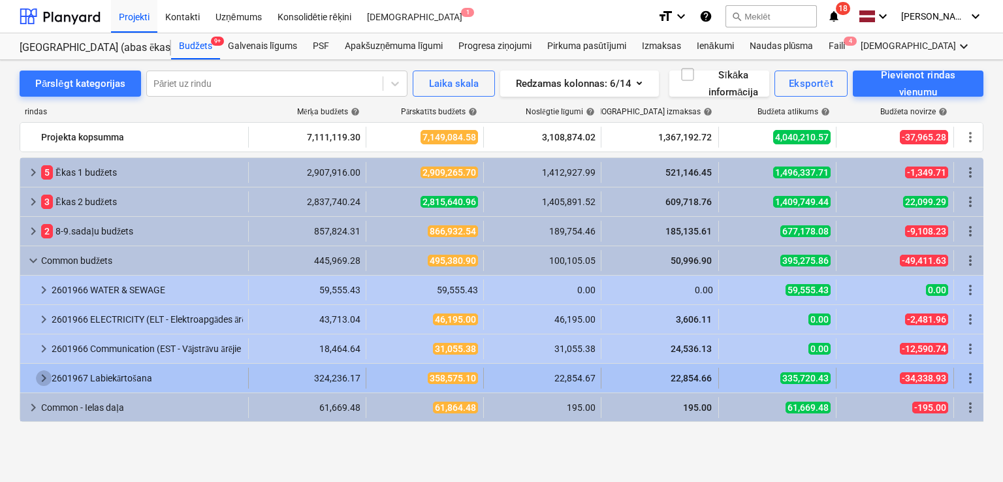
click at [42, 376] on span "keyboard_arrow_right" at bounding box center [44, 378] width 16 height 16
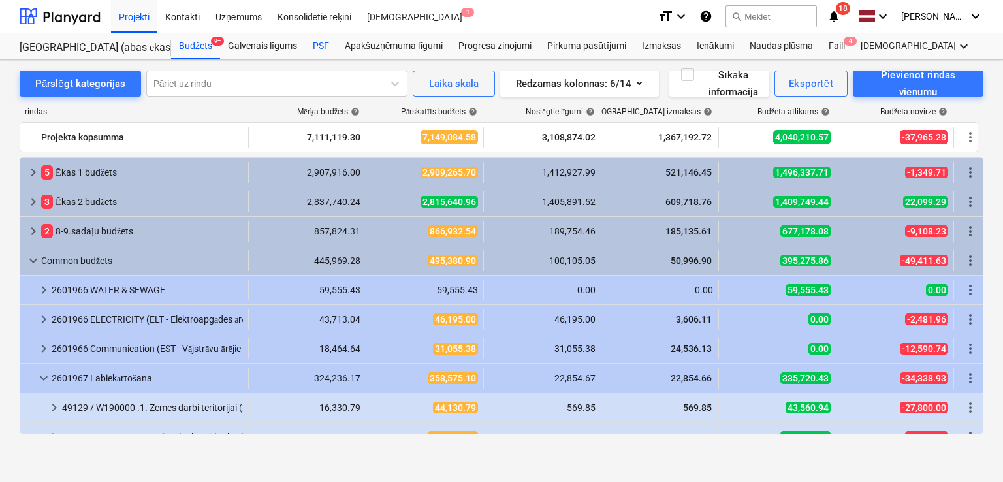
click at [326, 49] on div "PSF" at bounding box center [321, 46] width 32 height 26
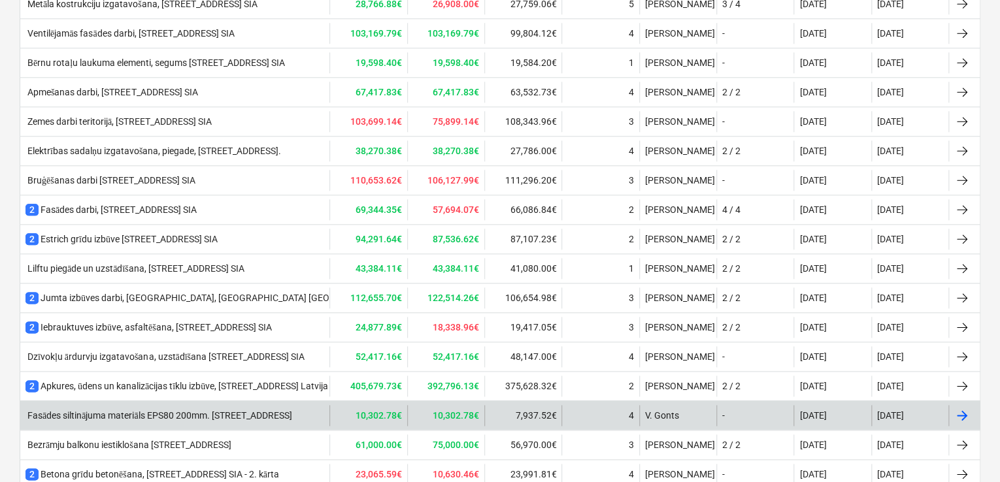
scroll to position [659, 0]
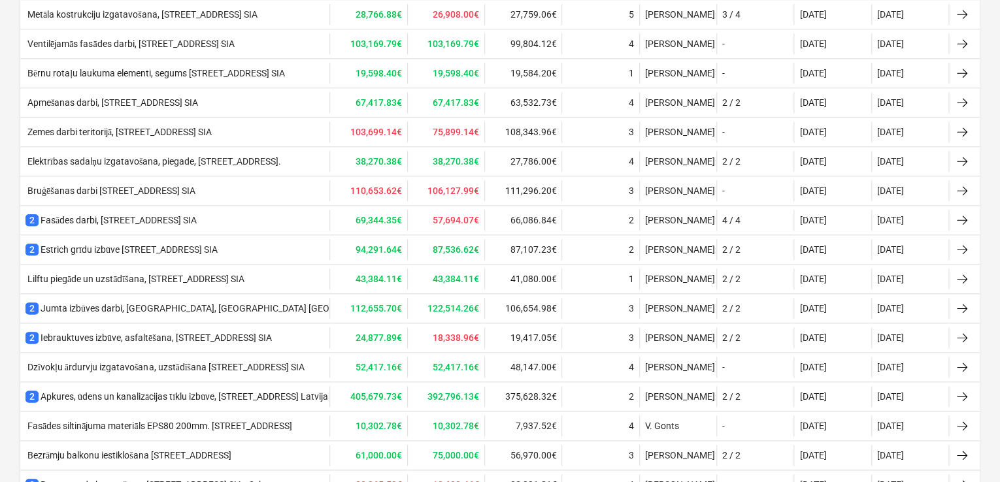
click at [152, 194] on div "Bruģēšanas darbi [STREET_ADDRESS] SIA" at bounding box center [174, 190] width 309 height 21
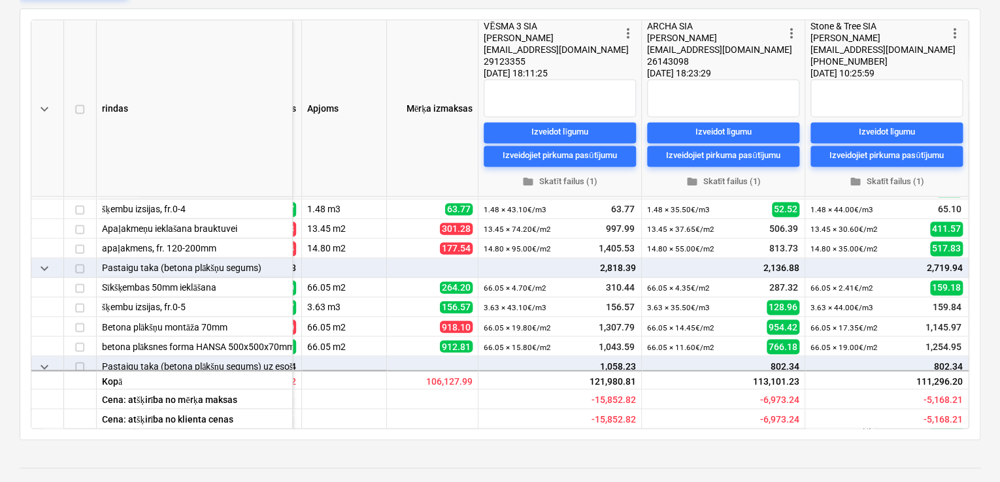
scroll to position [174, 0]
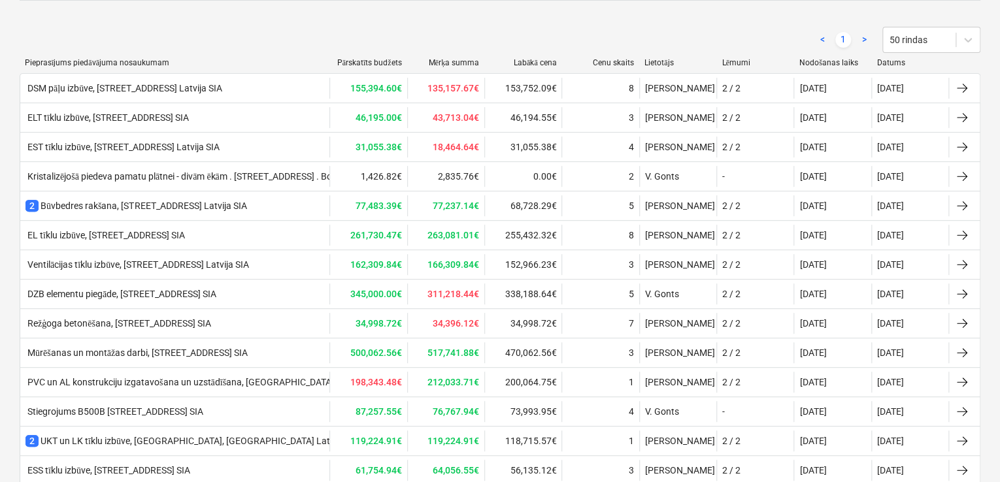
scroll to position [659, 0]
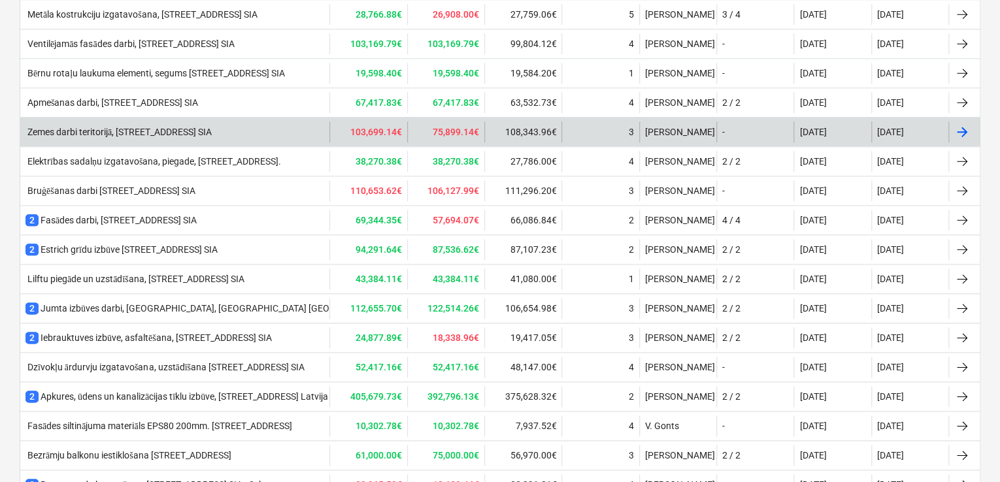
click at [128, 129] on div "Zemes darbi teritorijā, [STREET_ADDRESS] SIA" at bounding box center [118, 132] width 186 height 11
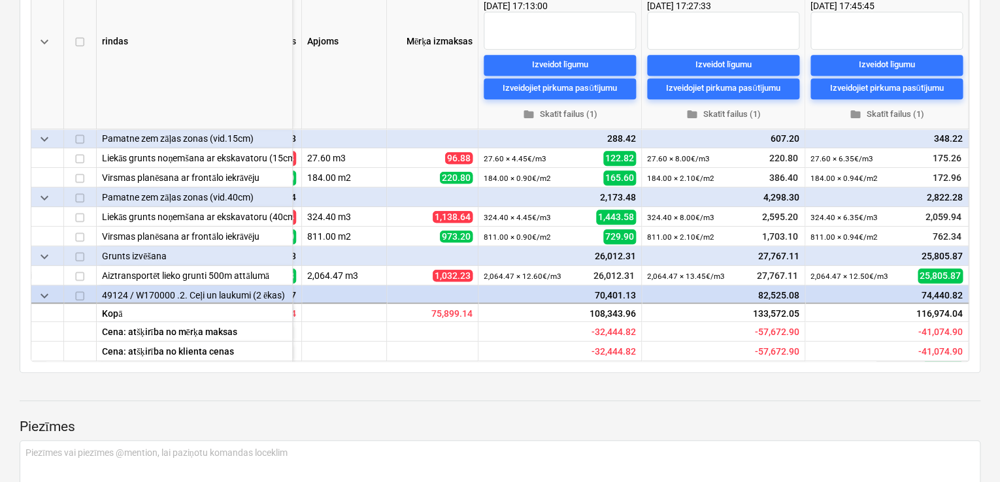
scroll to position [261, 321]
